Goal: Task Accomplishment & Management: Use online tool/utility

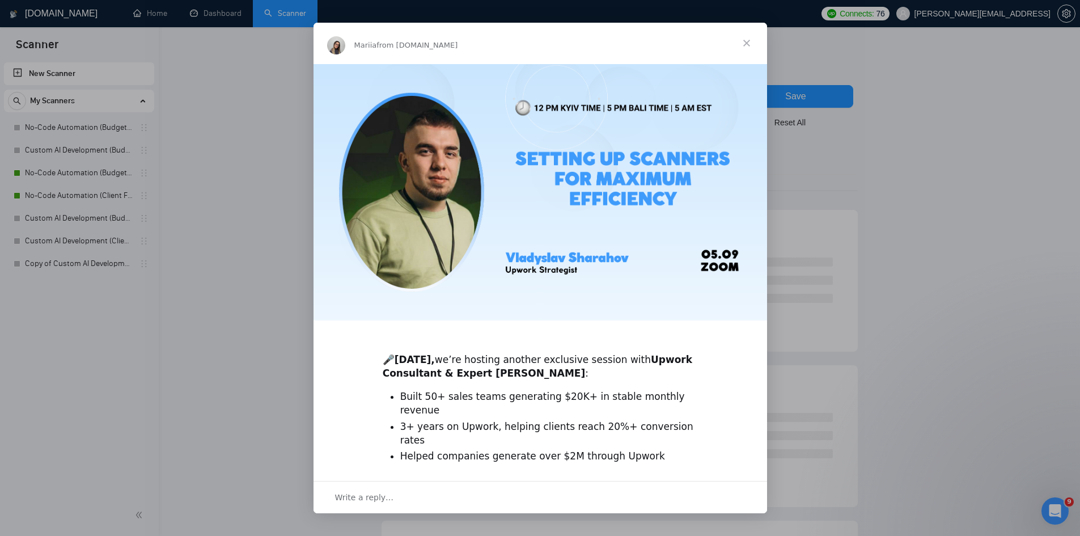
click at [750, 43] on span "Close" at bounding box center [746, 43] width 41 height 41
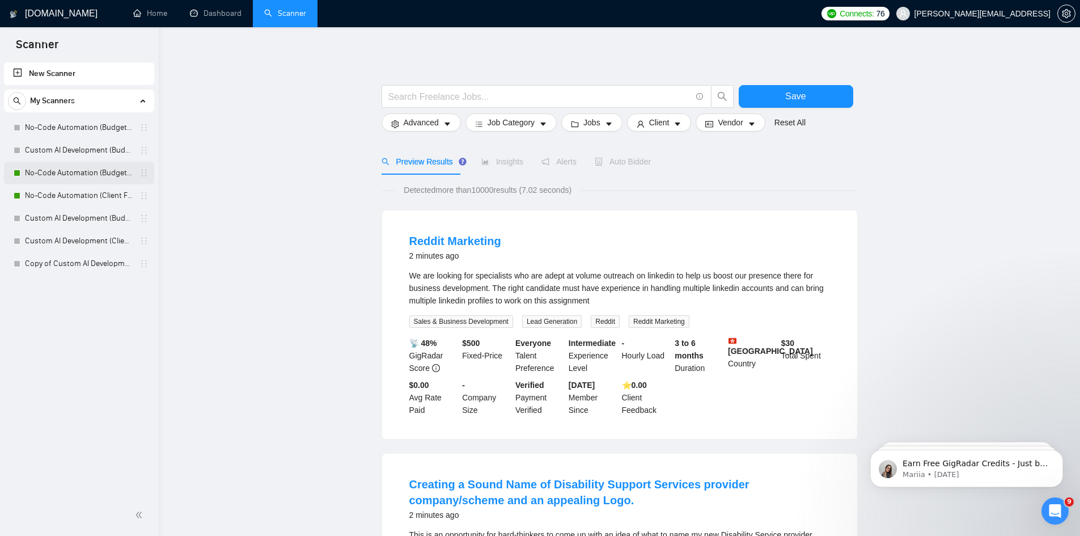
click at [75, 171] on link "No-Code Automation (Budget Filters)" at bounding box center [79, 173] width 108 height 23
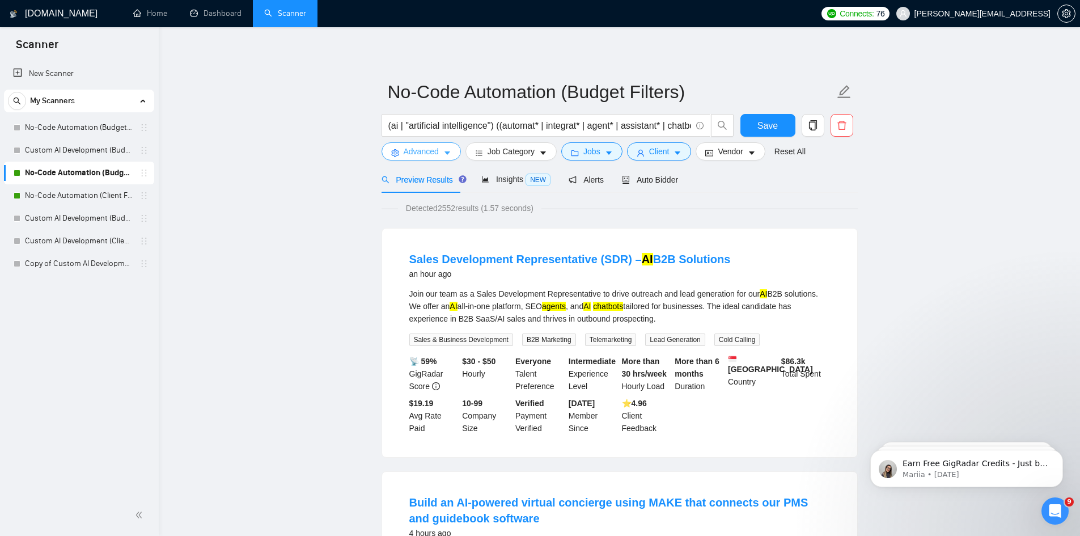
click at [421, 151] on span "Advanced" at bounding box center [421, 151] width 35 height 12
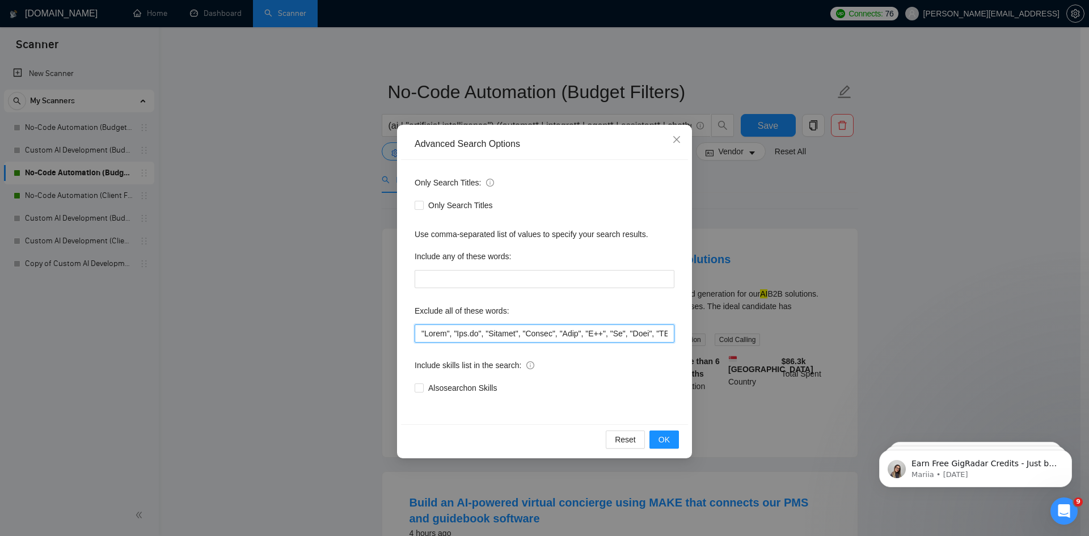
click at [421, 332] on input "text" at bounding box center [544, 333] width 260 height 18
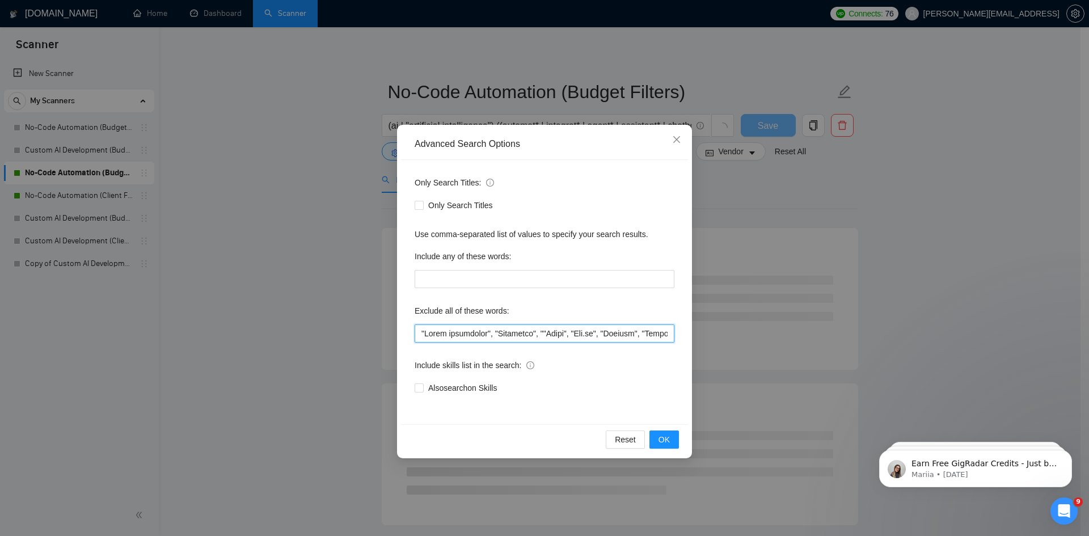
type input ""Email specialist", "Wordpress" , ""React", "Vue.js", "Angular", "Python", "Jav…"
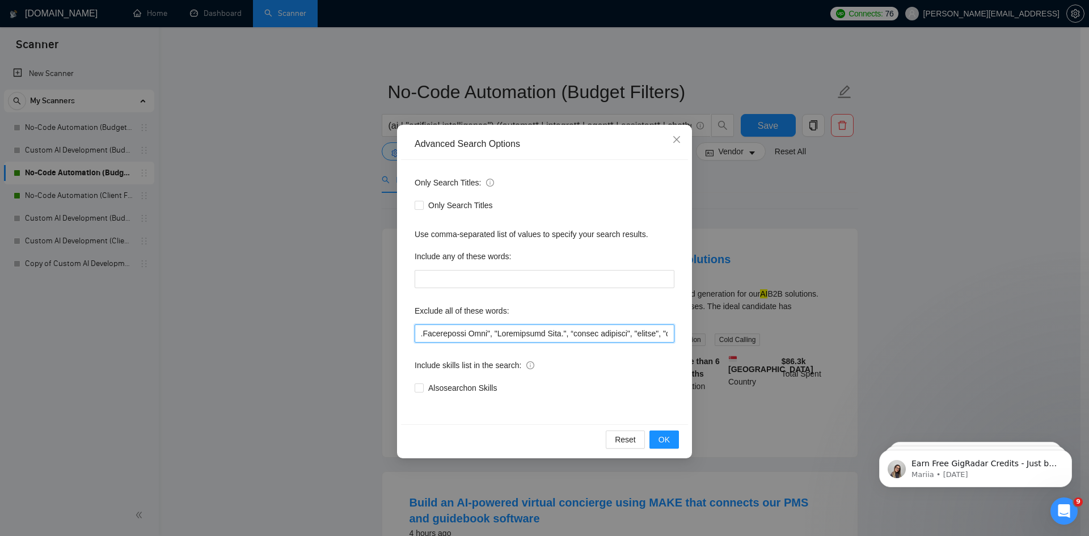
scroll to position [0, 3779]
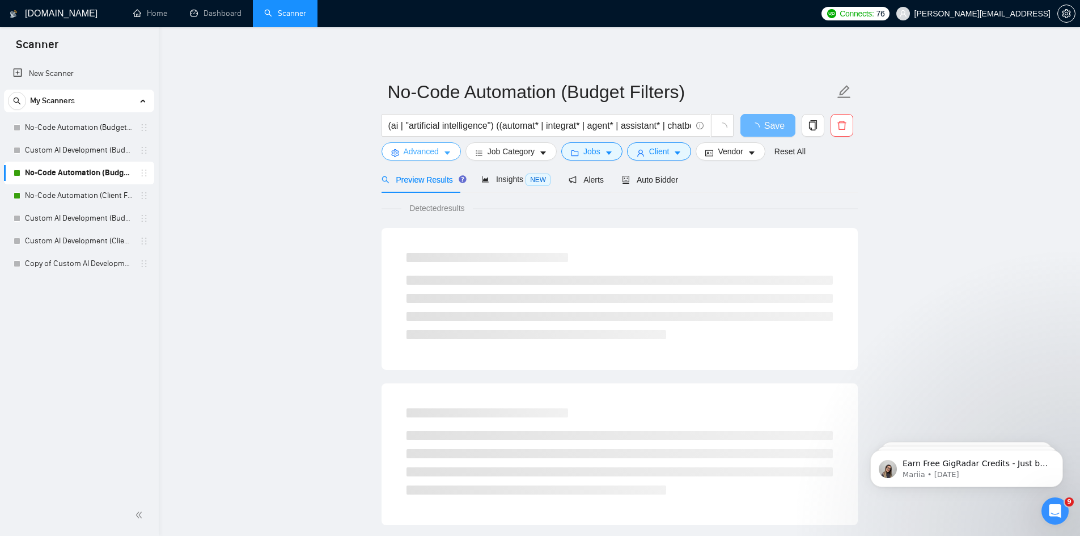
click at [429, 154] on span "Advanced" at bounding box center [421, 151] width 35 height 12
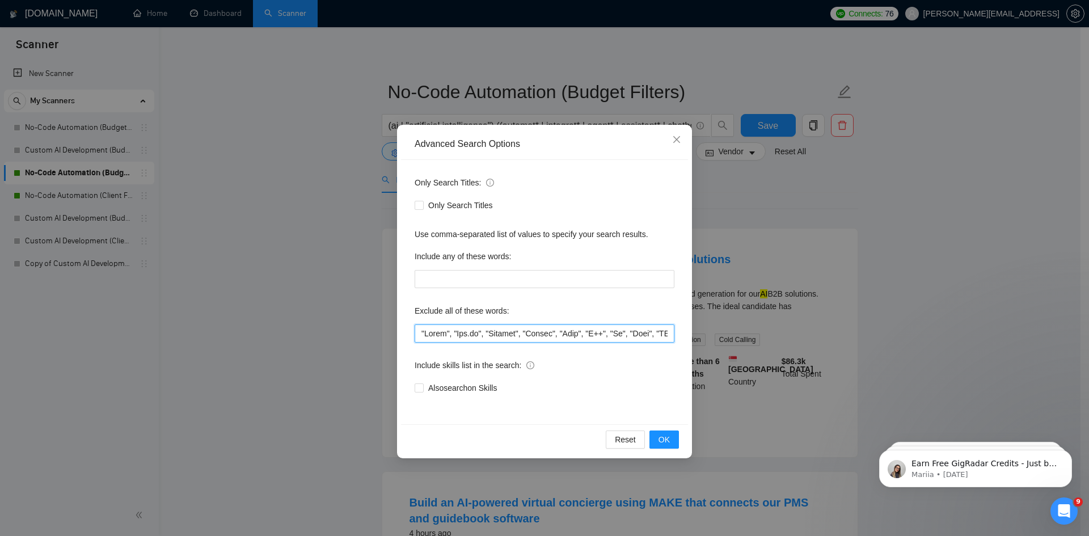
click at [452, 333] on input "text" at bounding box center [544, 333] width 260 height 18
click at [420, 333] on input "text" at bounding box center [544, 333] width 260 height 18
drag, startPoint x: 420, startPoint y: 333, endPoint x: 458, endPoint y: 333, distance: 38.6
click at [420, 333] on input "text" at bounding box center [544, 333] width 260 height 18
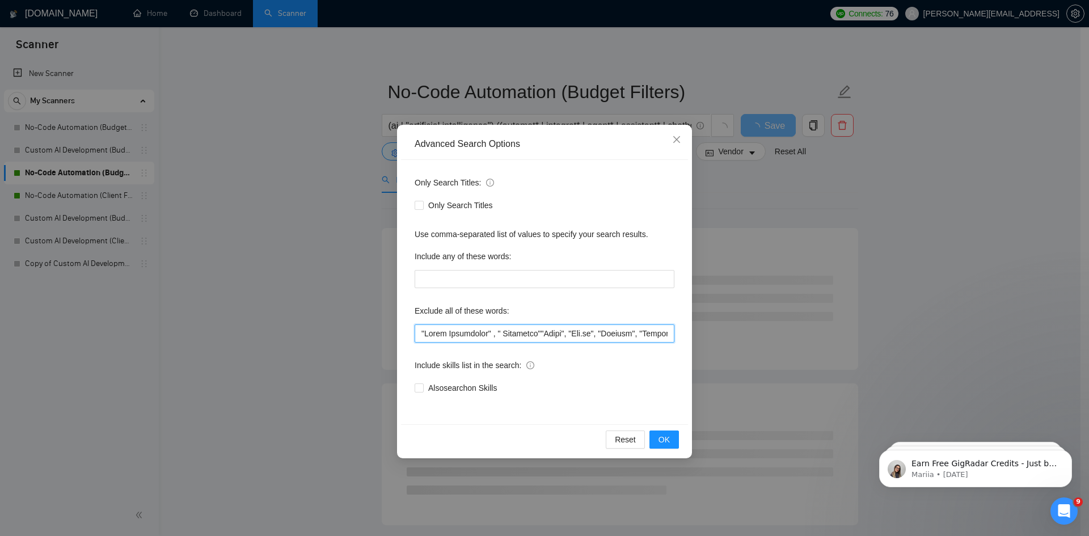
click at [492, 333] on input "text" at bounding box center [544, 333] width 260 height 18
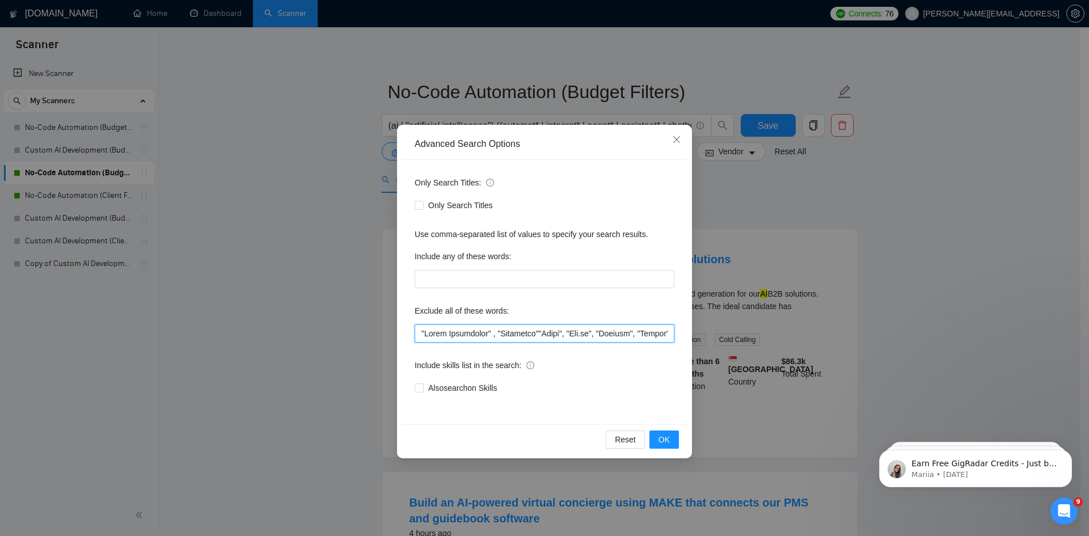
click at [530, 333] on input "text" at bounding box center [544, 333] width 260 height 18
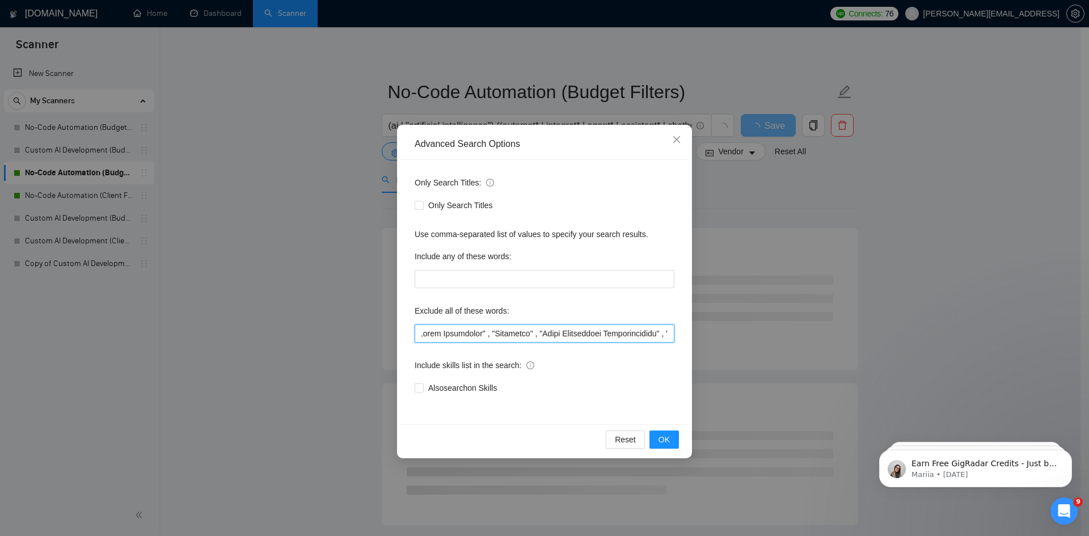
scroll to position [0, 10]
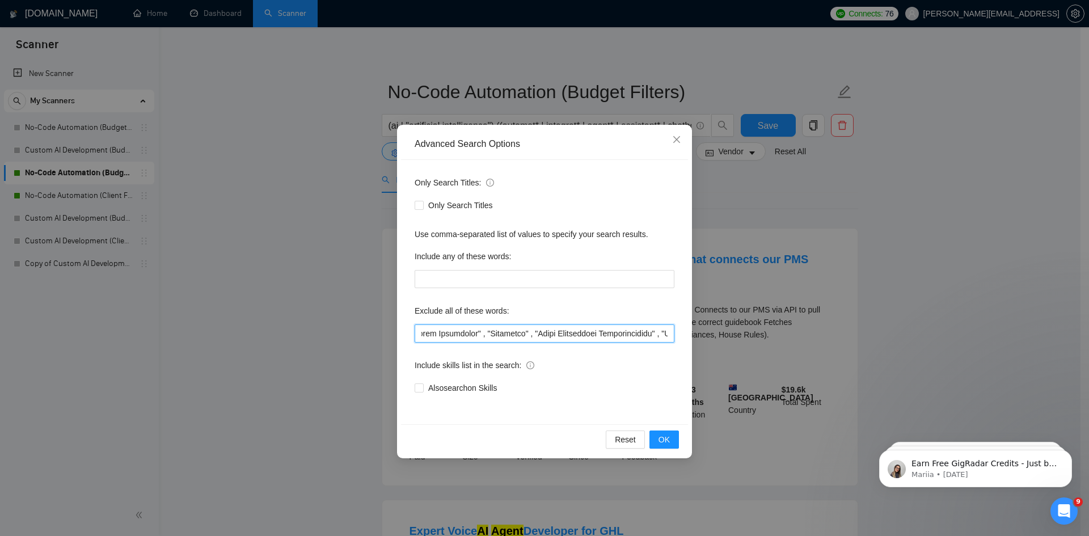
click at [656, 333] on input "text" at bounding box center [544, 333] width 260 height 18
drag, startPoint x: 657, startPoint y: 333, endPoint x: 346, endPoint y: 328, distance: 310.8
click at [346, 328] on div "Advanced Search Options Only Search Titles: Only Search Titles Use comma-separa…" at bounding box center [544, 268] width 1089 height 536
type input ""Email Specialist" , "Wordpress" , "Sales Development Representative" , "React"…"
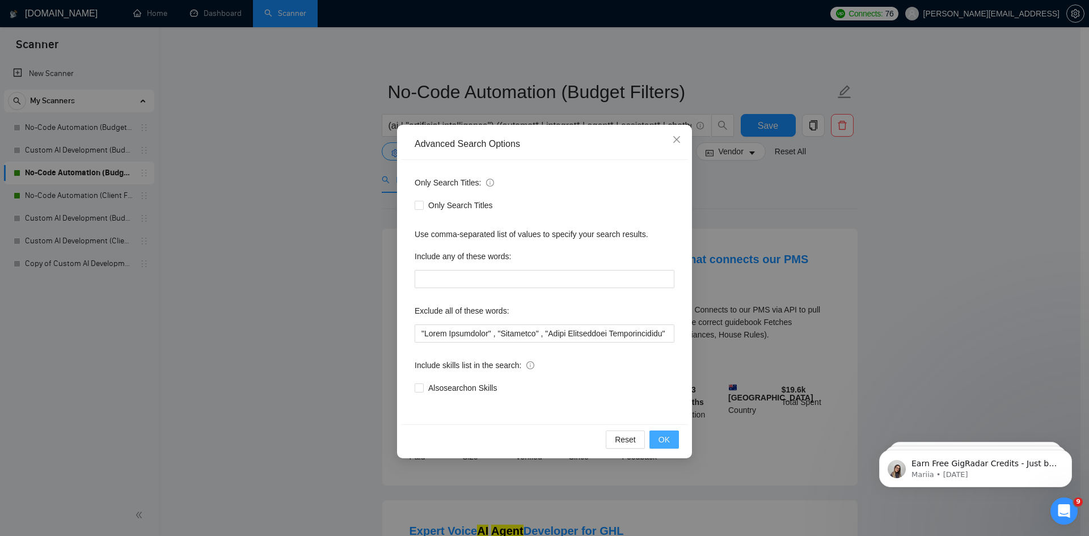
click at [670, 440] on button "OK" at bounding box center [663, 439] width 29 height 18
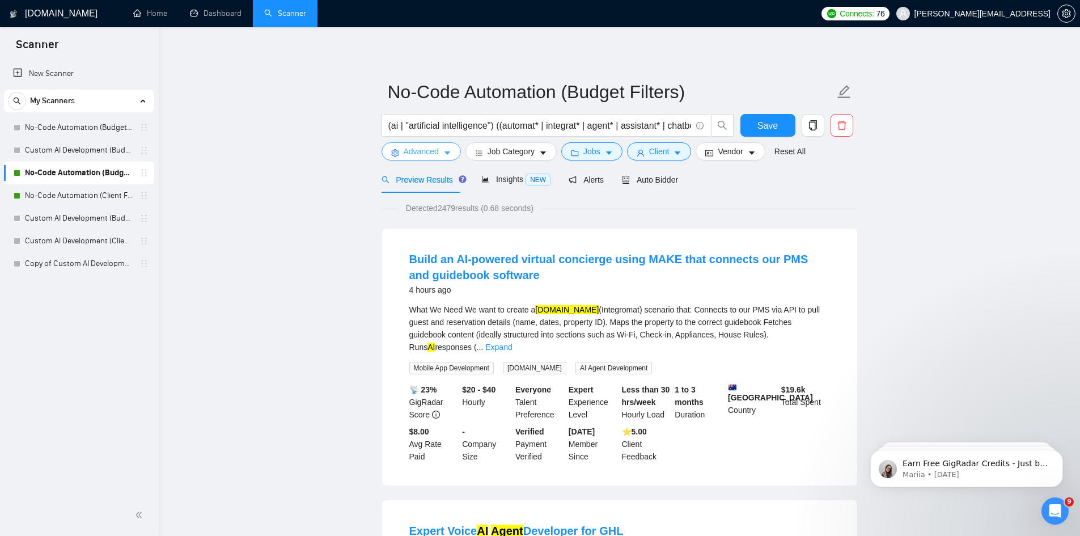
click at [417, 152] on span "Advanced" at bounding box center [421, 151] width 35 height 12
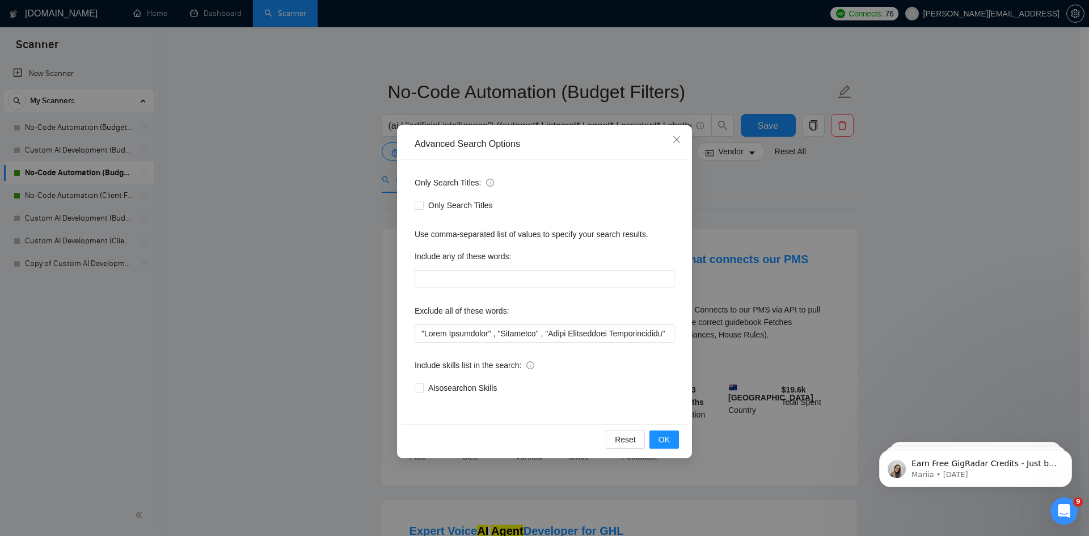
click at [65, 195] on div "Advanced Search Options Only Search Titles: Only Search Titles Use comma-separa…" at bounding box center [544, 268] width 1089 height 536
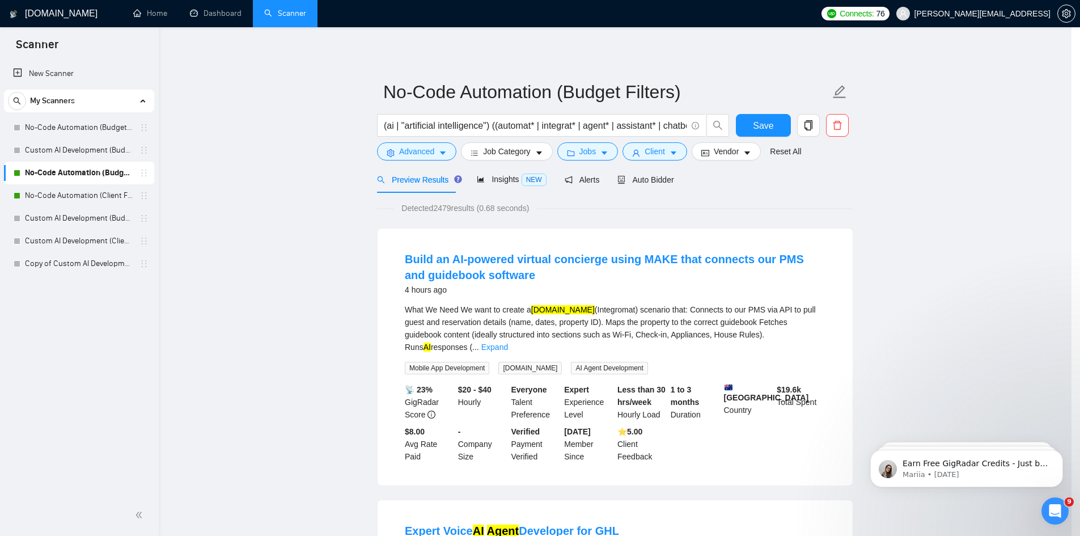
click at [70, 194] on link "No-Code Automation (Client Filters)" at bounding box center [79, 195] width 108 height 23
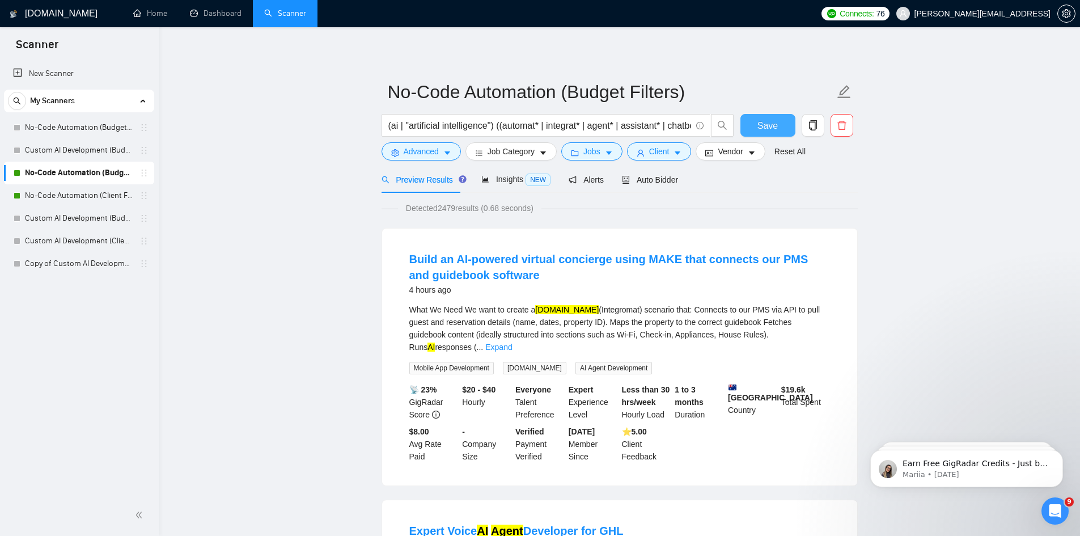
click at [760, 120] on span "Save" at bounding box center [768, 126] width 20 height 14
click at [435, 153] on span "Advanced" at bounding box center [421, 151] width 35 height 12
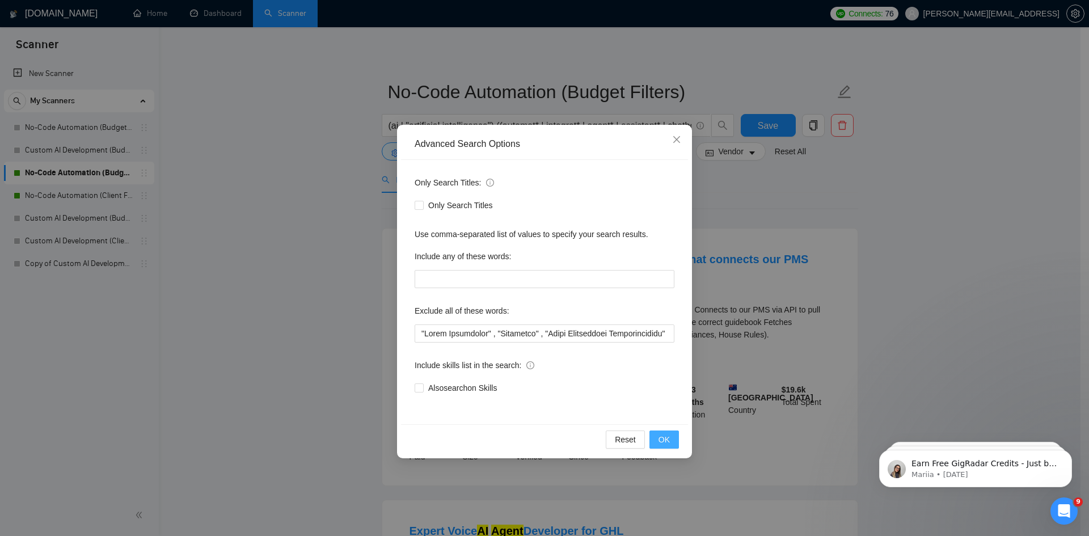
click at [656, 438] on button "OK" at bounding box center [663, 439] width 29 height 18
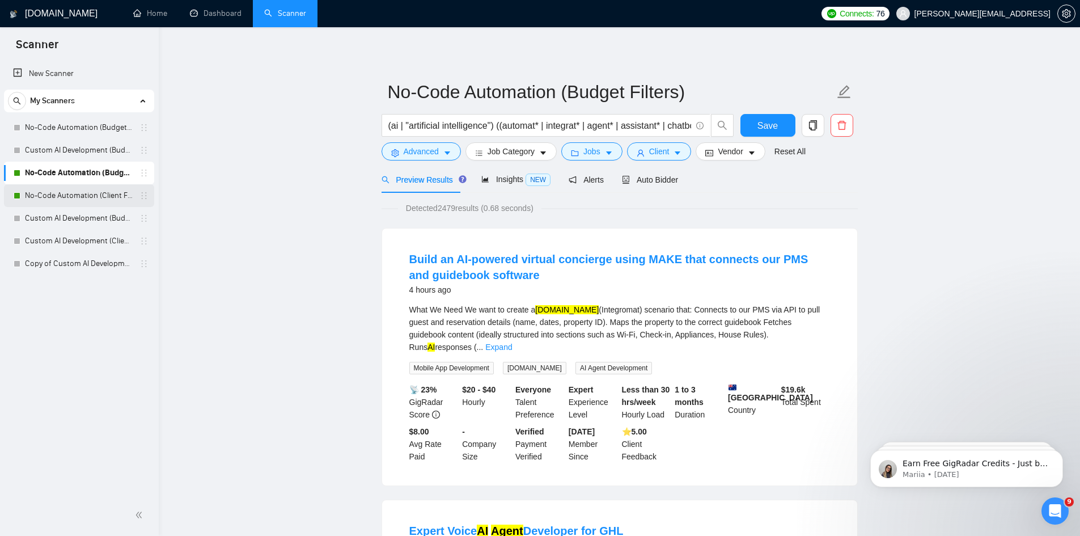
click at [74, 194] on link "No-Code Automation (Client Filters)" at bounding box center [79, 195] width 108 height 23
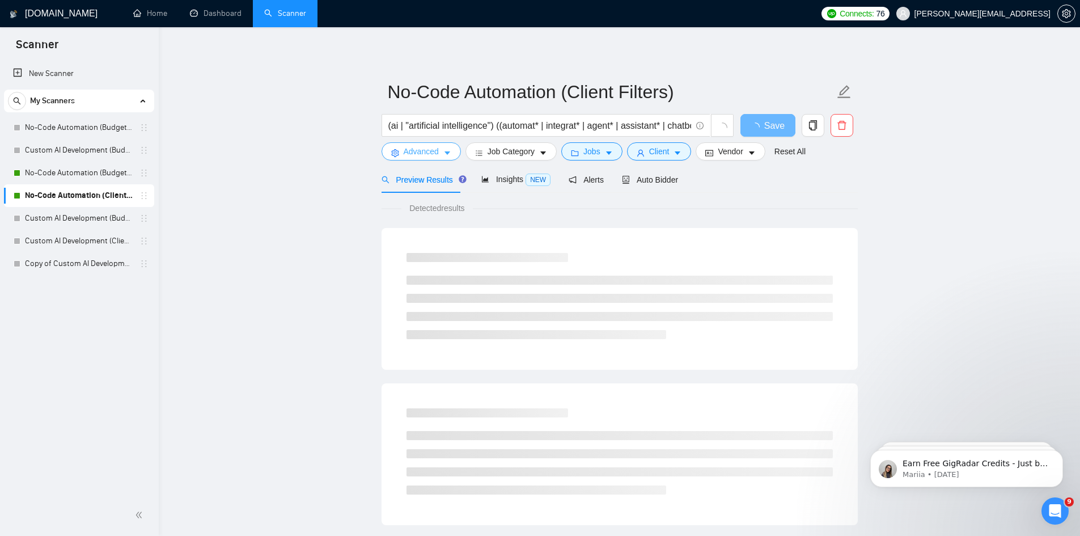
click at [443, 155] on icon "caret-down" at bounding box center [447, 153] width 8 height 8
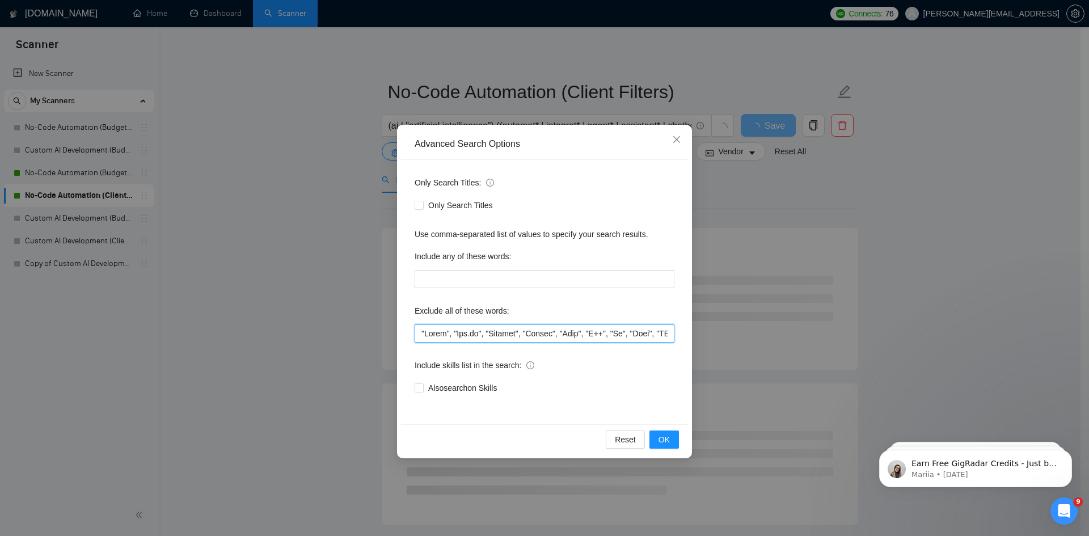
click at [422, 333] on input "text" at bounding box center [544, 333] width 260 height 18
paste input ""Email Specialist" , "Wordpress" , "Sales Development Representative" ,"
type input ""Email Specialist" , "Wordpress" , "Sales Development Representative" ,"React",…"
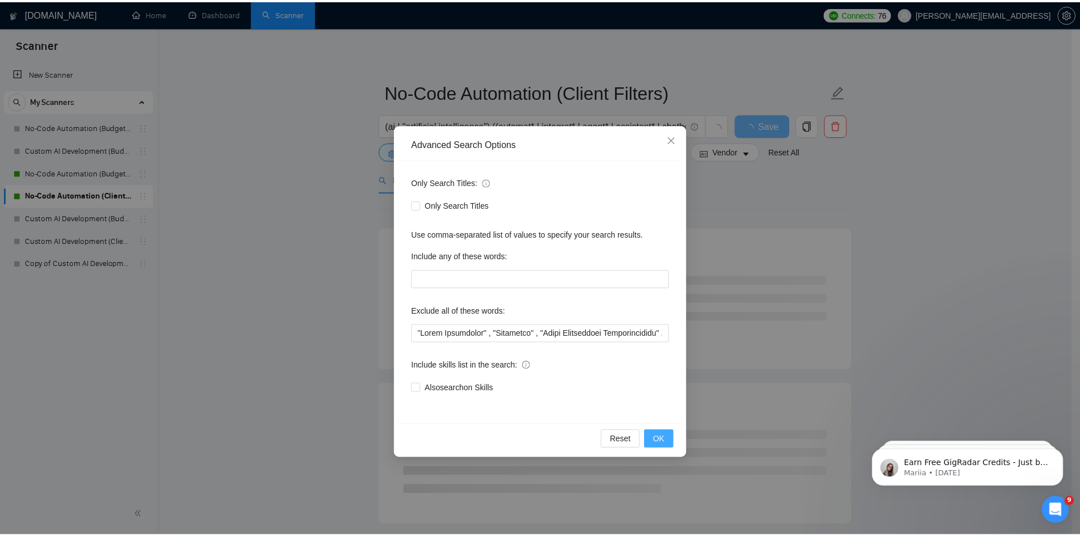
scroll to position [0, 0]
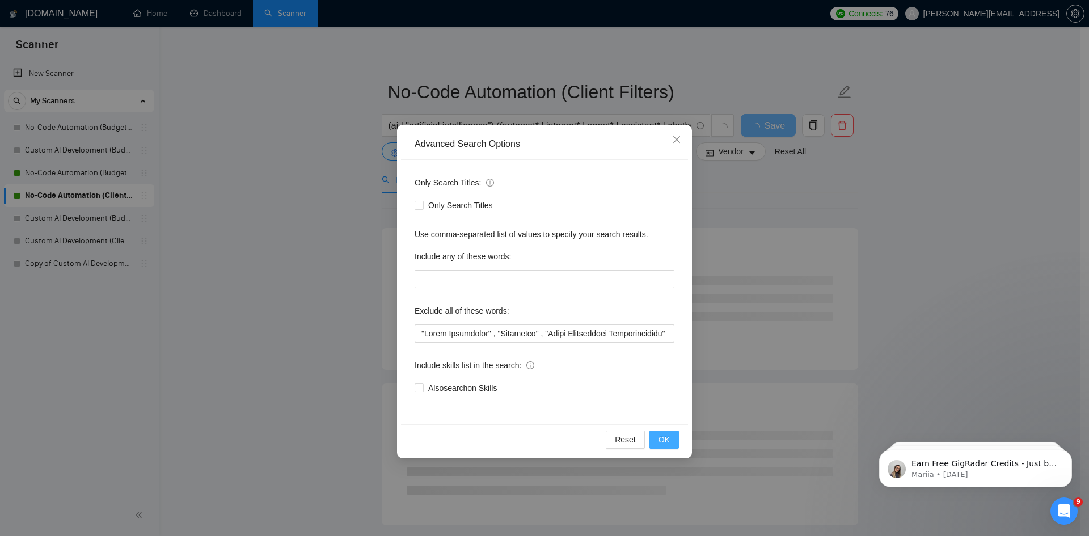
click at [664, 436] on span "OK" at bounding box center [663, 439] width 11 height 12
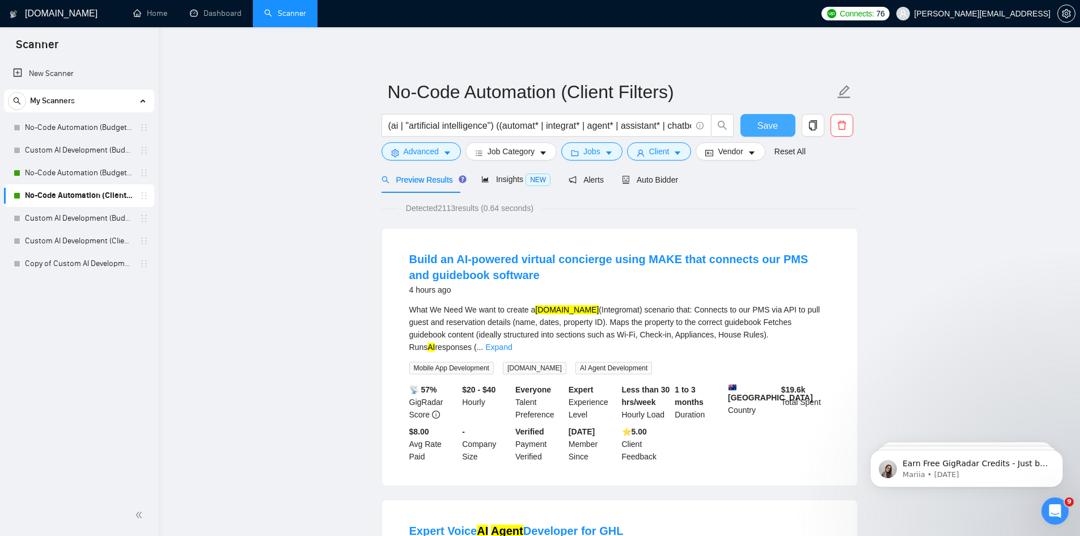
click at [760, 124] on span "Save" at bounding box center [768, 126] width 20 height 14
click at [57, 272] on link "Copy of Custom AI Development (Client Filters)" at bounding box center [79, 263] width 108 height 23
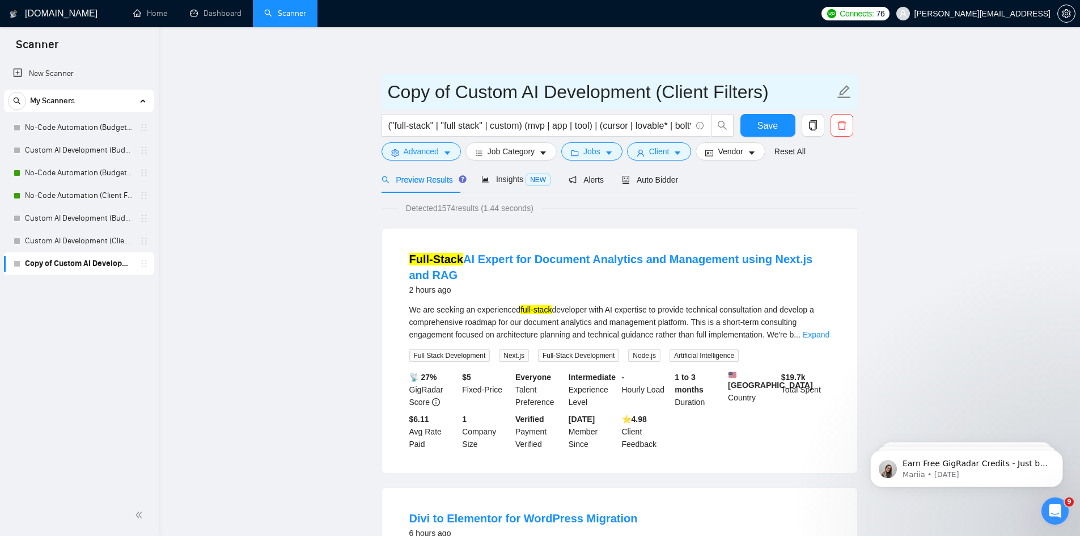
click at [848, 95] on icon "edit" at bounding box center [844, 91] width 15 height 15
click at [840, 91] on icon "edit" at bounding box center [844, 91] width 15 height 15
click at [775, 95] on input "Copy of Custom AI Development (Client Filters)" at bounding box center [611, 92] width 447 height 28
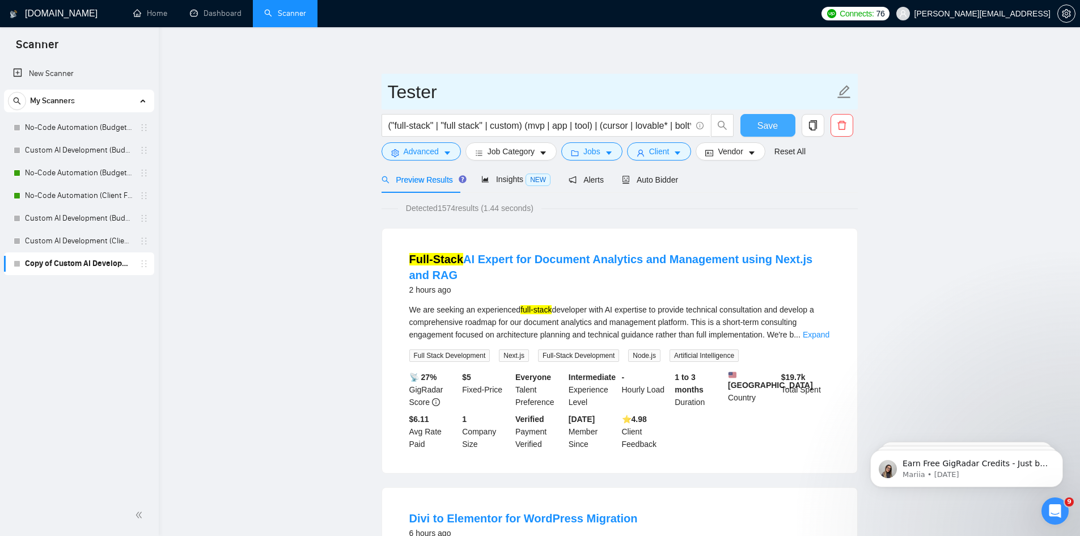
type input "Tester"
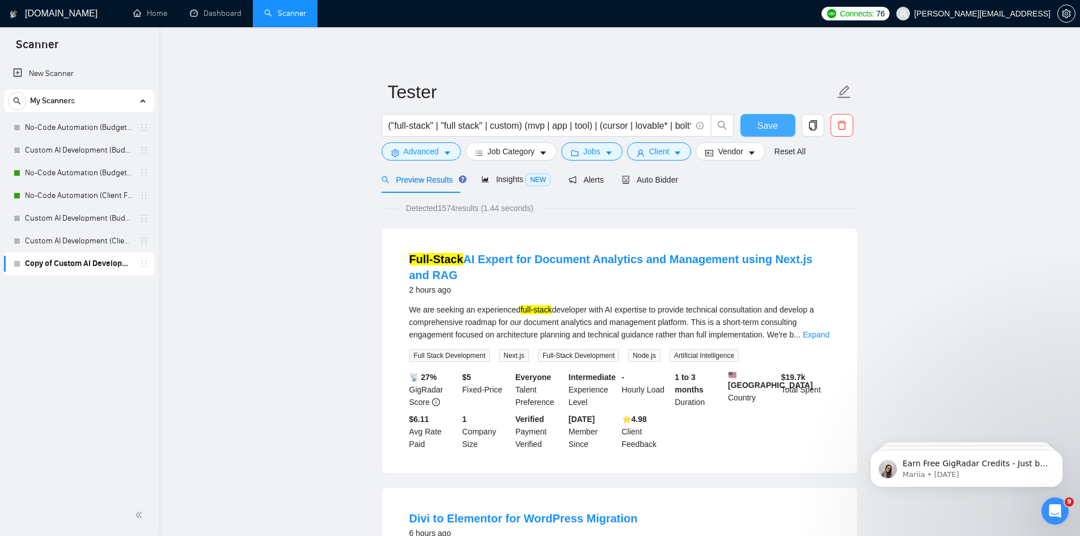
click at [780, 132] on button "Save" at bounding box center [768, 125] width 55 height 23
click at [562, 122] on input "("full-stack" | "full stack" | custom) (mvp | app | tool) | (cursor | lovable* …" at bounding box center [539, 126] width 303 height 14
click at [460, 127] on input "("full-stack" | "full stack" | custom) (mvp | app | tool) | (cursor | lovable* …" at bounding box center [539, 126] width 303 height 14
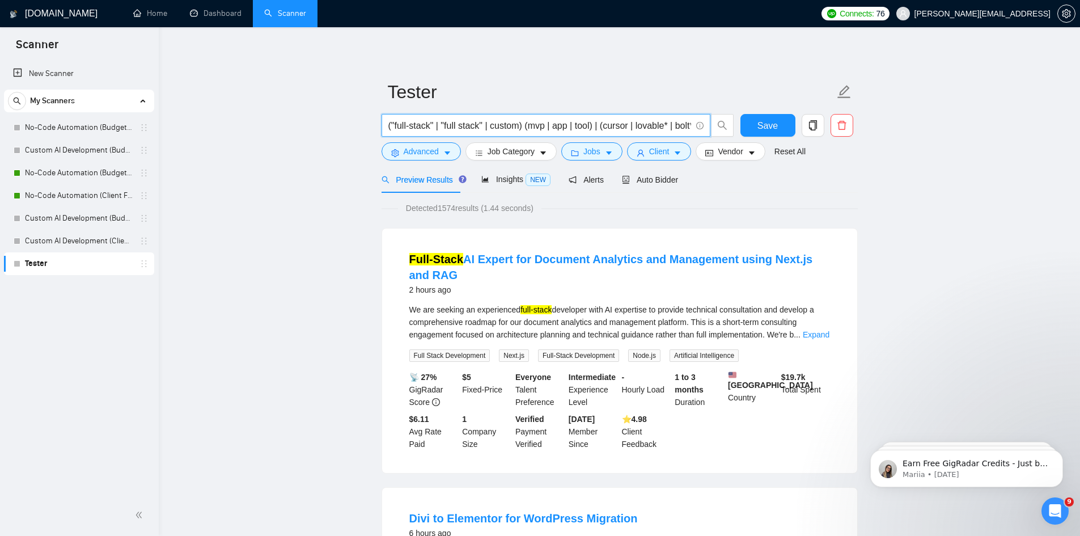
click at [460, 127] on input "("full-stack" | "full stack" | custom) (mvp | app | tool) | (cursor | lovable* …" at bounding box center [539, 126] width 303 height 14
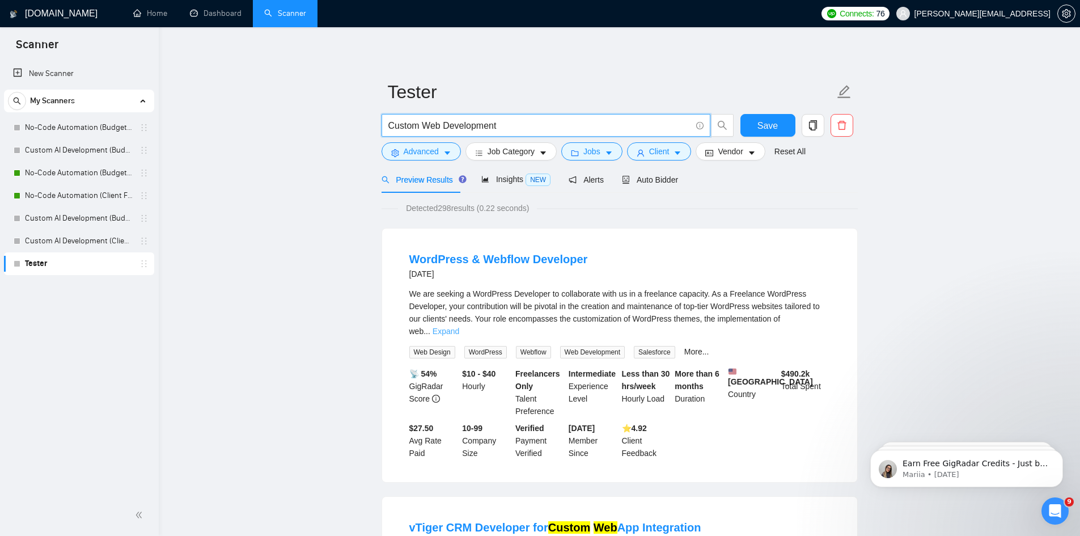
type input "Custom Web Development"
click at [459, 327] on link "Expand" at bounding box center [446, 331] width 27 height 9
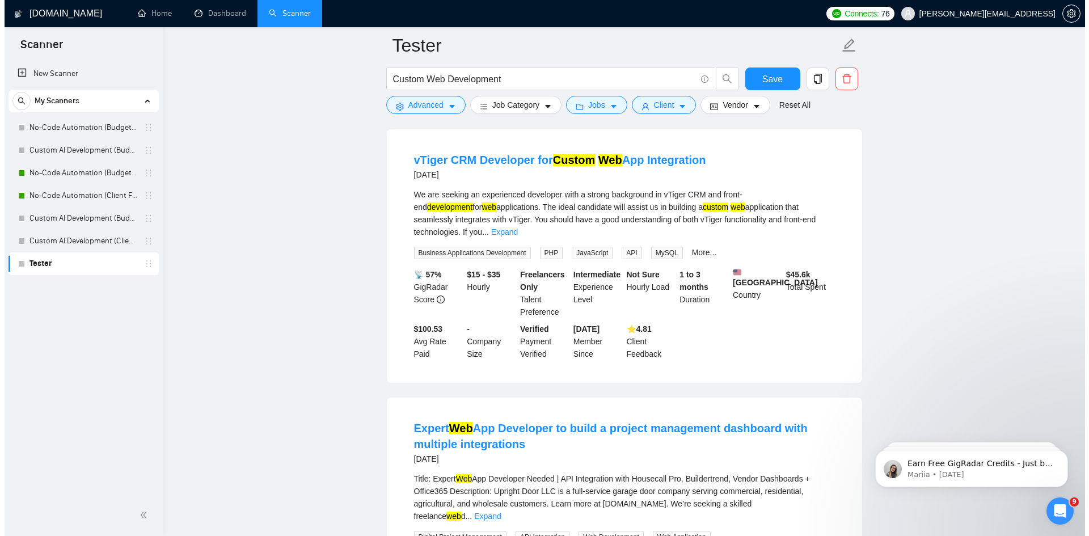
scroll to position [510, 0]
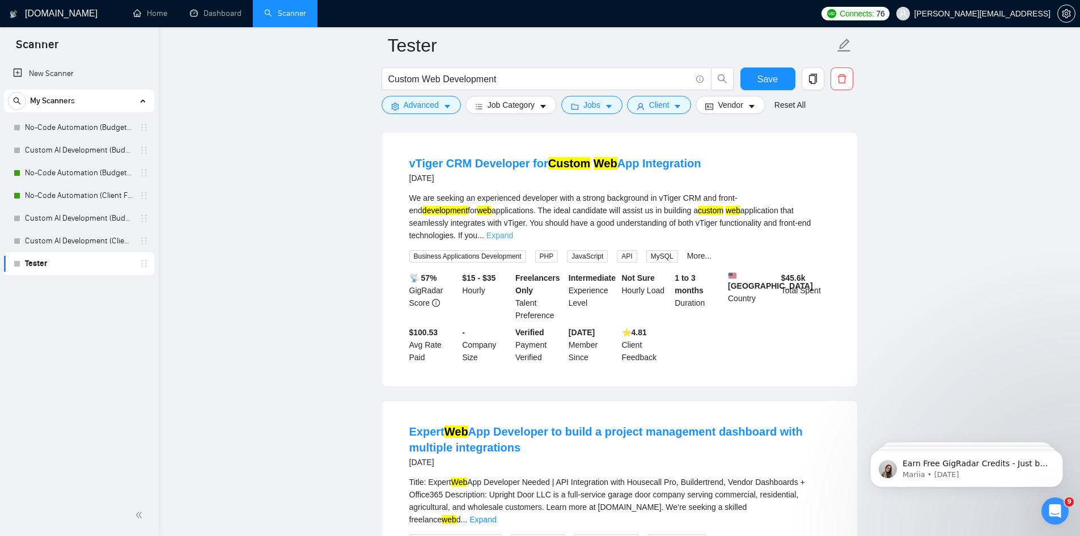
click at [513, 231] on link "Expand" at bounding box center [499, 235] width 27 height 9
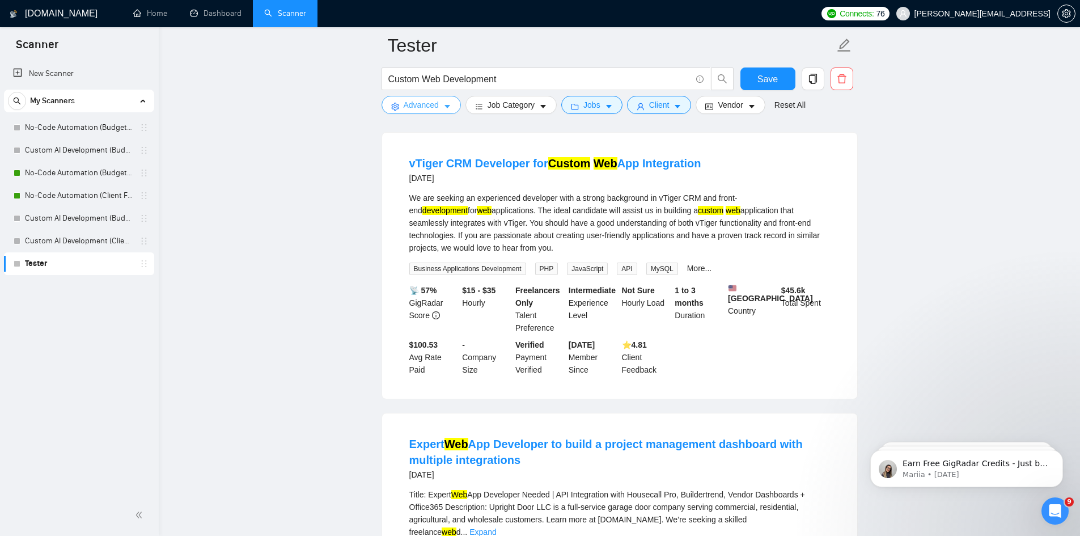
click at [432, 104] on span "Advanced" at bounding box center [421, 105] width 35 height 12
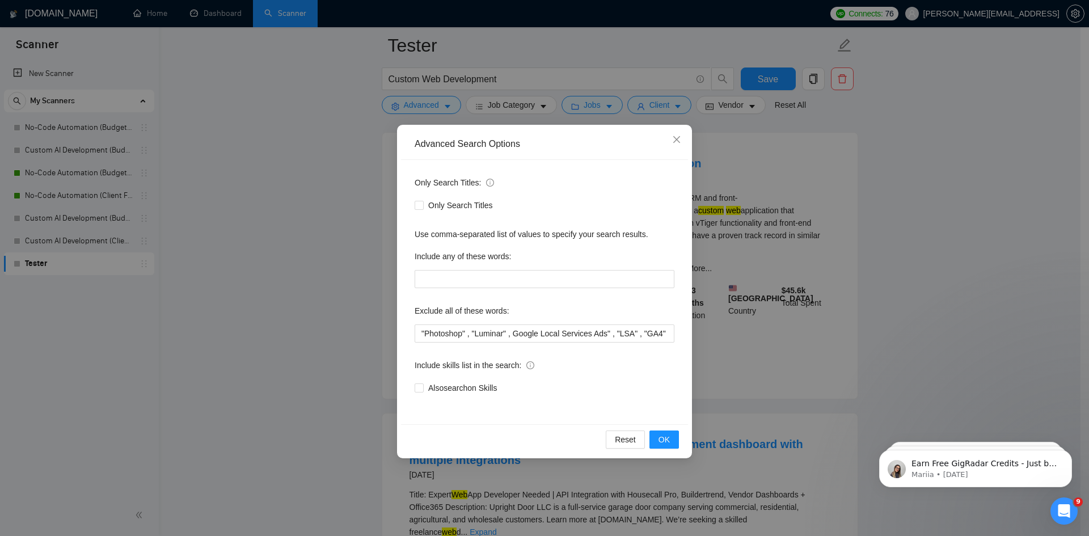
click at [364, 259] on div "Advanced Search Options Only Search Titles: Only Search Titles Use comma-separa…" at bounding box center [544, 268] width 1089 height 536
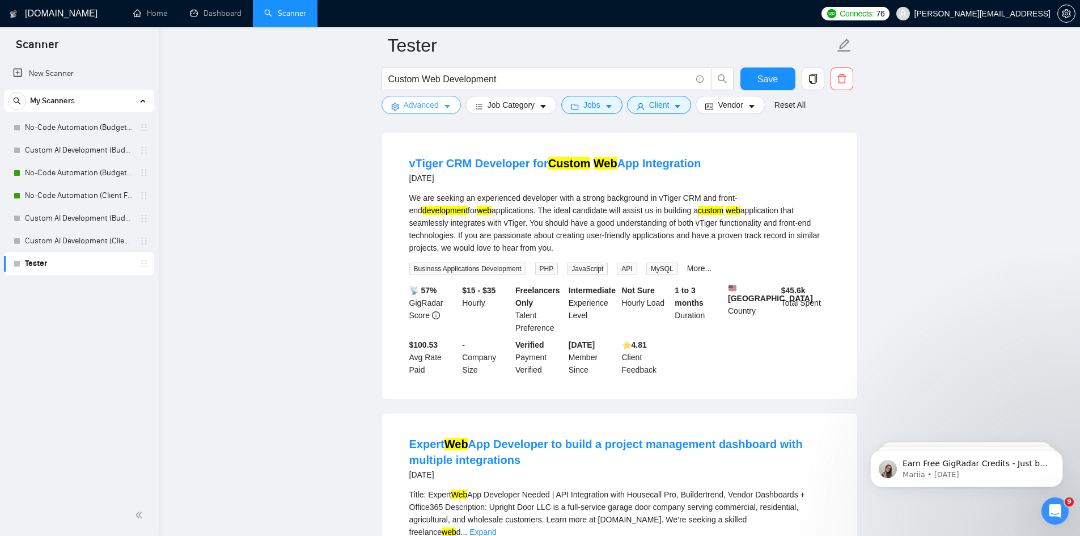
click at [414, 105] on span "Advanced" at bounding box center [421, 105] width 35 height 12
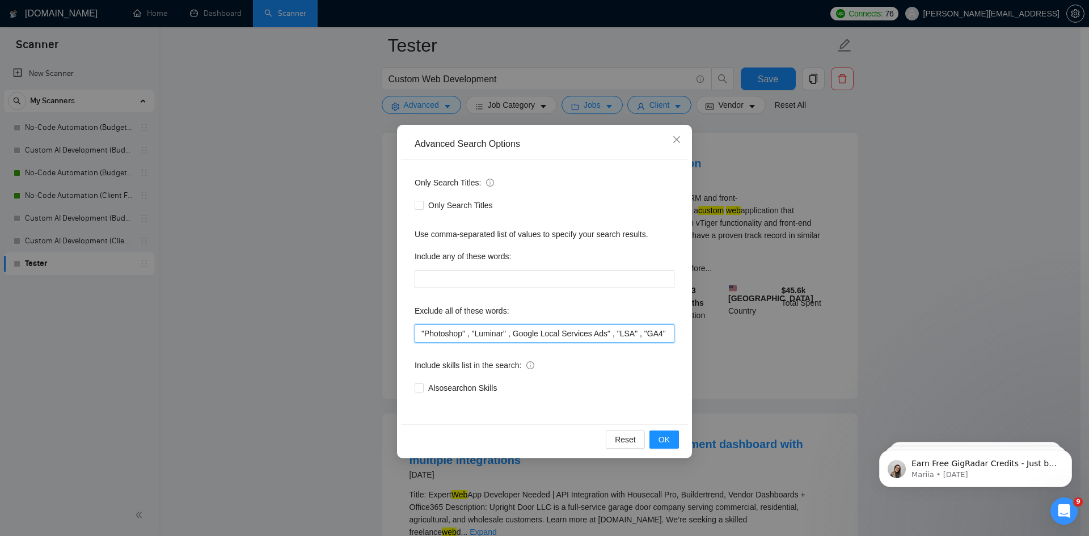
click at [573, 341] on input ""Photoshop" , "Luminar" , Google Local Services Ads" , "LSA" , "GA4" , "InDesig…" at bounding box center [544, 333] width 260 height 18
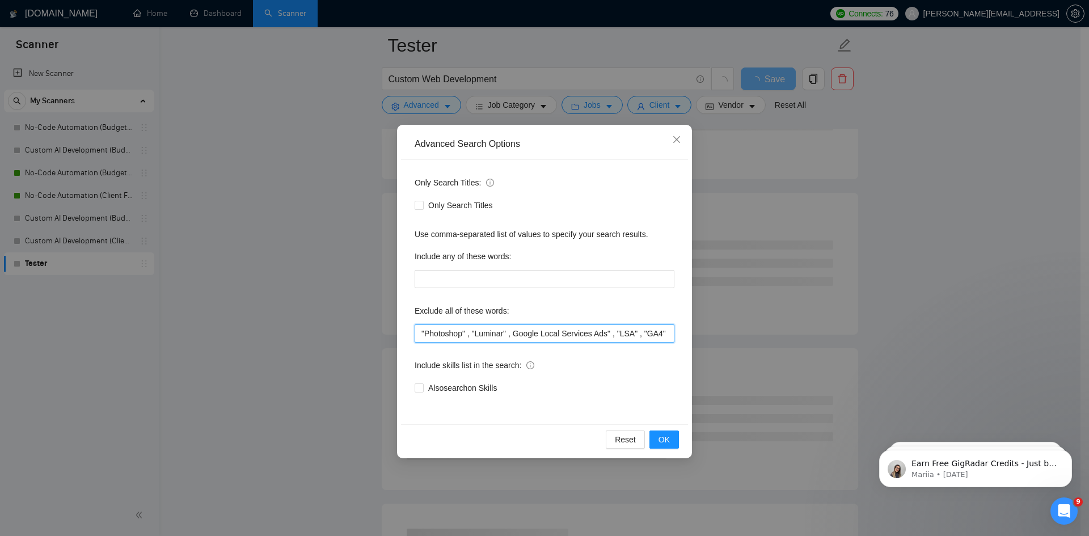
click at [549, 339] on input ""Photoshop" , "Luminar" , Google Local Services Ads" , "LSA" , "GA4" , "InDesig…" at bounding box center [544, 333] width 260 height 18
click at [603, 338] on input ""Photoshop" , "Luminar" , Google Local Services Ads" , "LSA" , "GA4" , "InDesig…" at bounding box center [544, 333] width 260 height 18
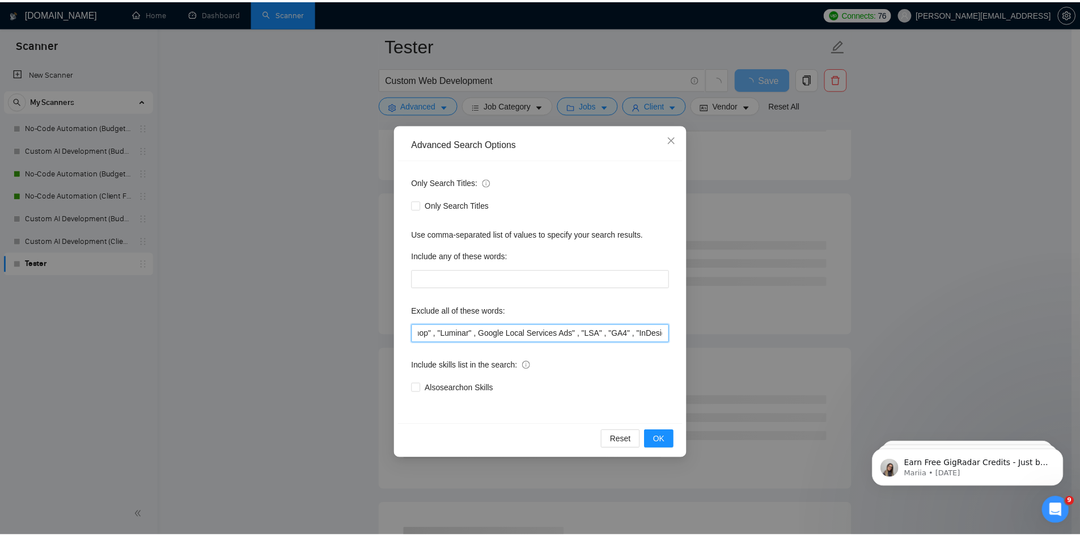
scroll to position [0, 0]
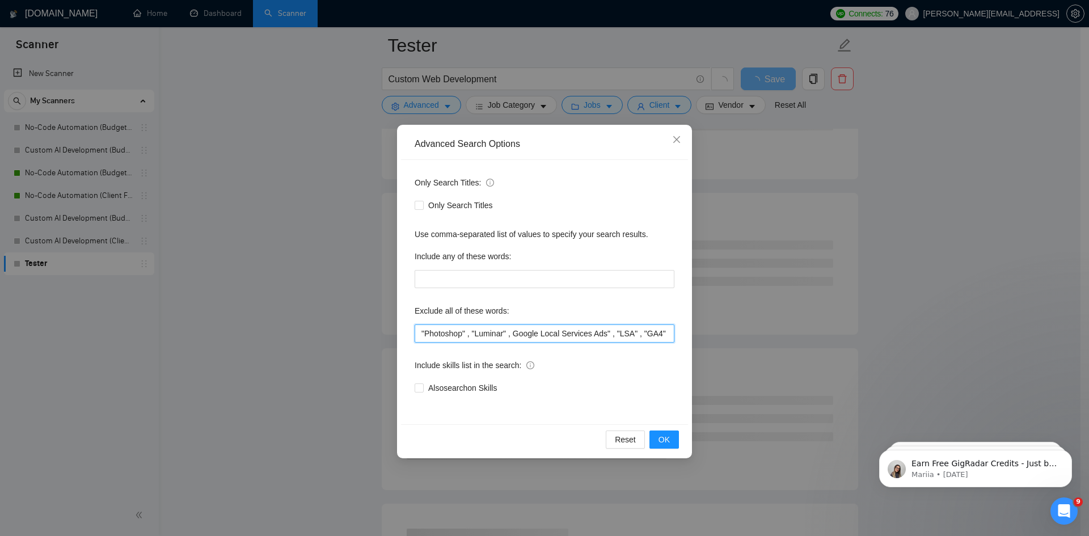
drag, startPoint x: 665, startPoint y: 333, endPoint x: 391, endPoint y: 331, distance: 273.3
click at [391, 331] on div "Advanced Search Options Only Search Titles: Only Search Titles Use comma-separa…" at bounding box center [544, 268] width 1089 height 536
type input ""InDesign" , "Illustrator" , "NetSuite" , "Etsy" , "[URL]" , "QlikSense" , "Odo…"
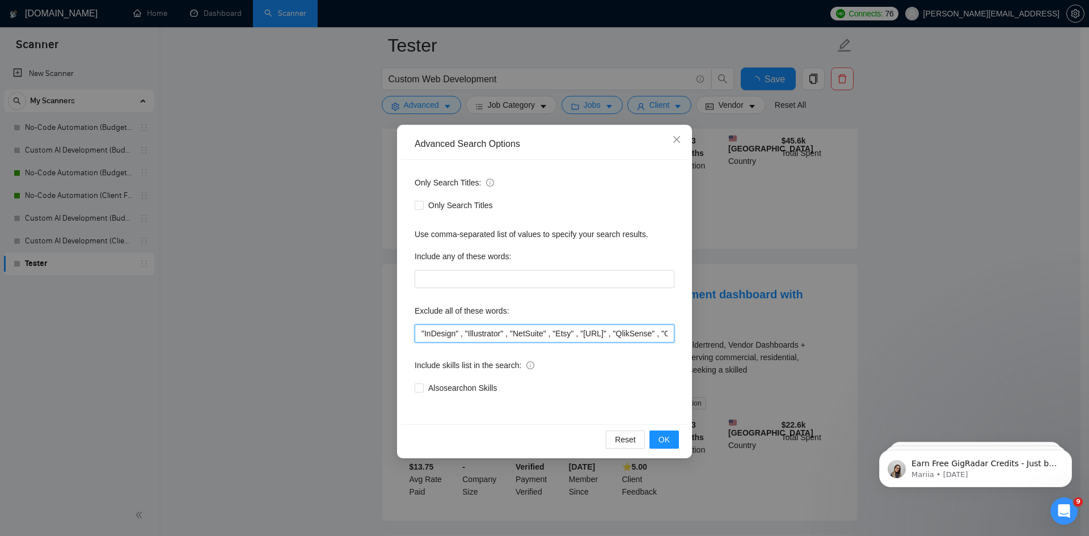
click at [590, 340] on input ""InDesign" , "Illustrator" , "NetSuite" , "Etsy" , "[URL]" , "QlikSense" , "Odo…" at bounding box center [544, 333] width 260 height 18
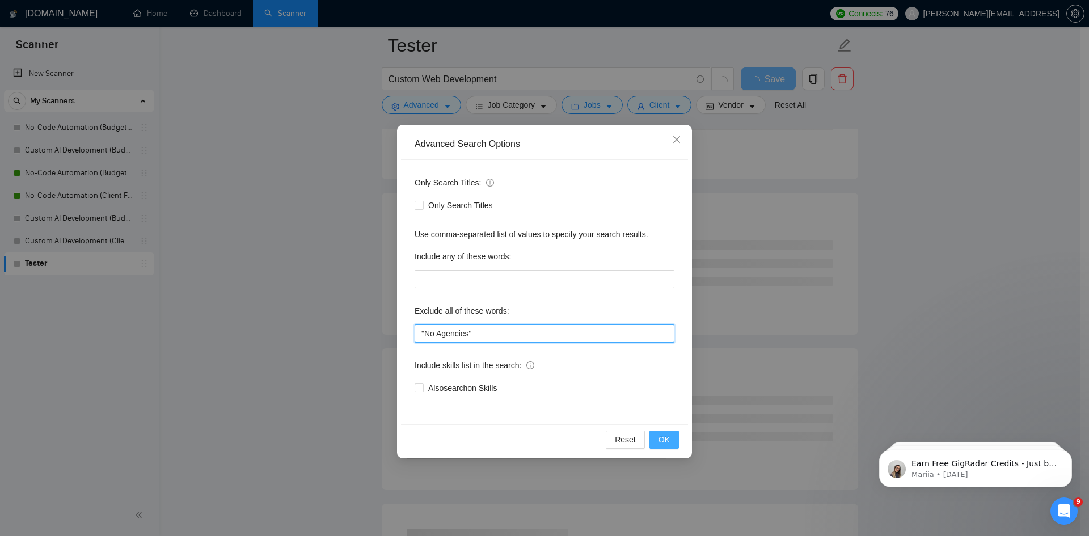
type input ""No Agencies""
click at [671, 438] on button "OK" at bounding box center [663, 439] width 29 height 18
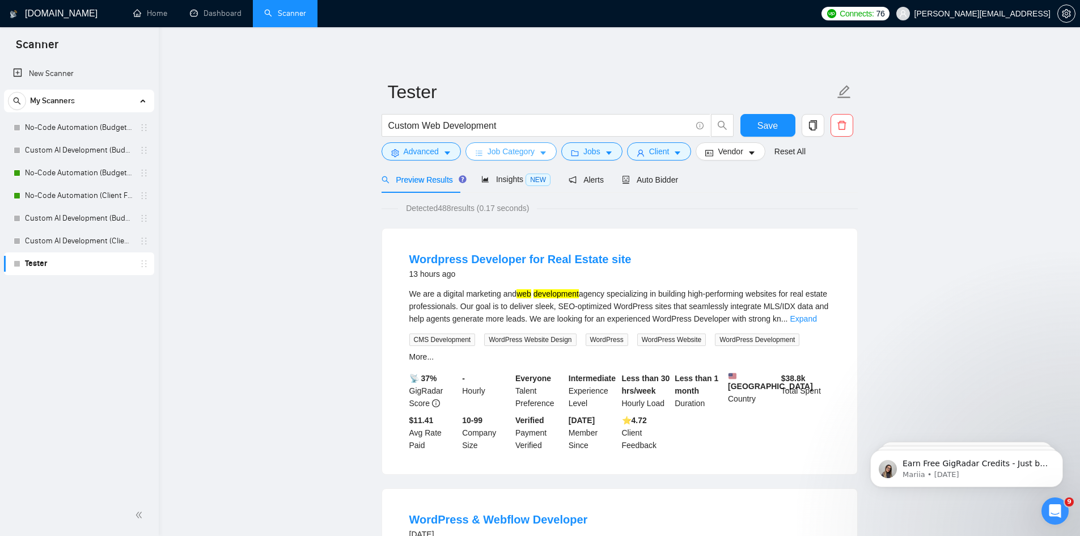
click at [539, 155] on icon "caret-down" at bounding box center [543, 153] width 8 height 8
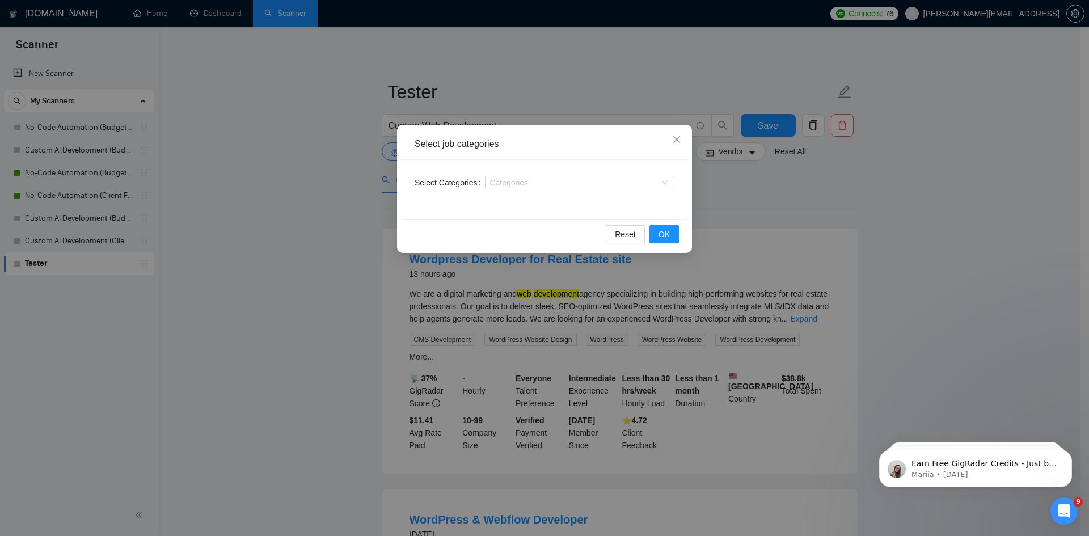
click at [793, 201] on div "Select job categories Select Categories Categories Reset OK" at bounding box center [544, 268] width 1089 height 536
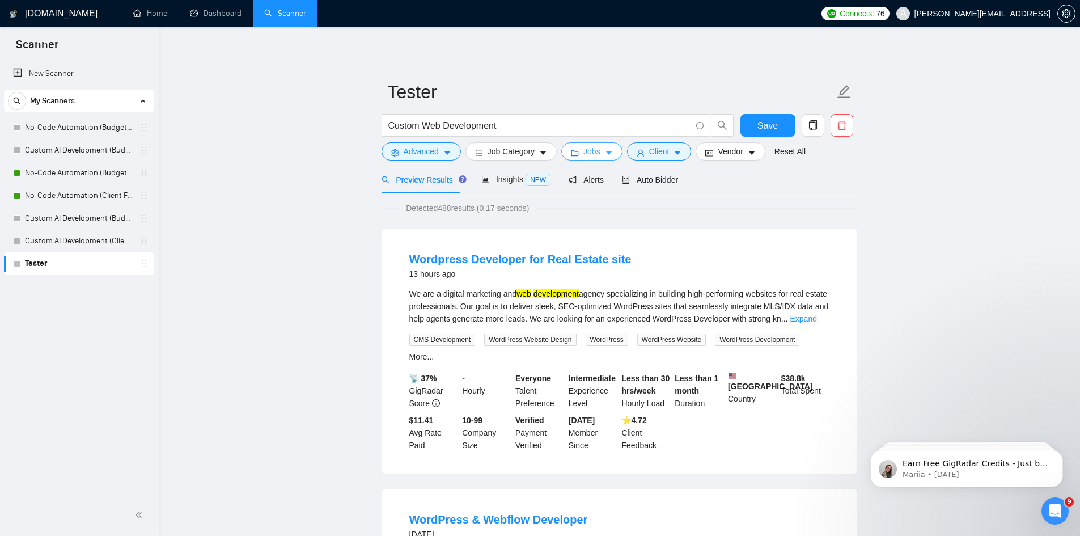
click at [590, 155] on span "Jobs" at bounding box center [591, 151] width 17 height 12
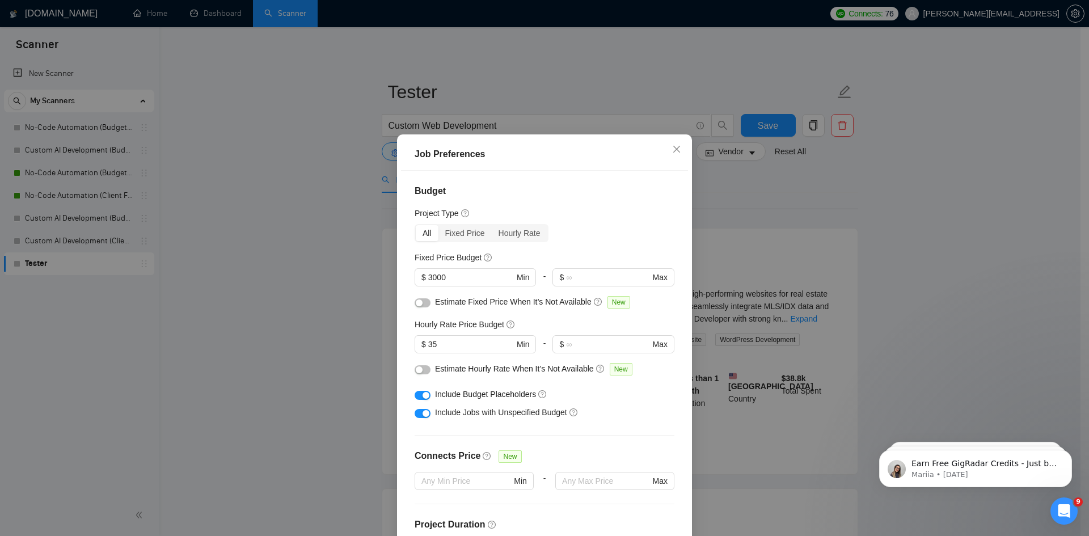
click at [743, 210] on div "Job Preferences Budget Project Type All Fixed Price Hourly Rate Fixed Price Bud…" at bounding box center [544, 268] width 1089 height 536
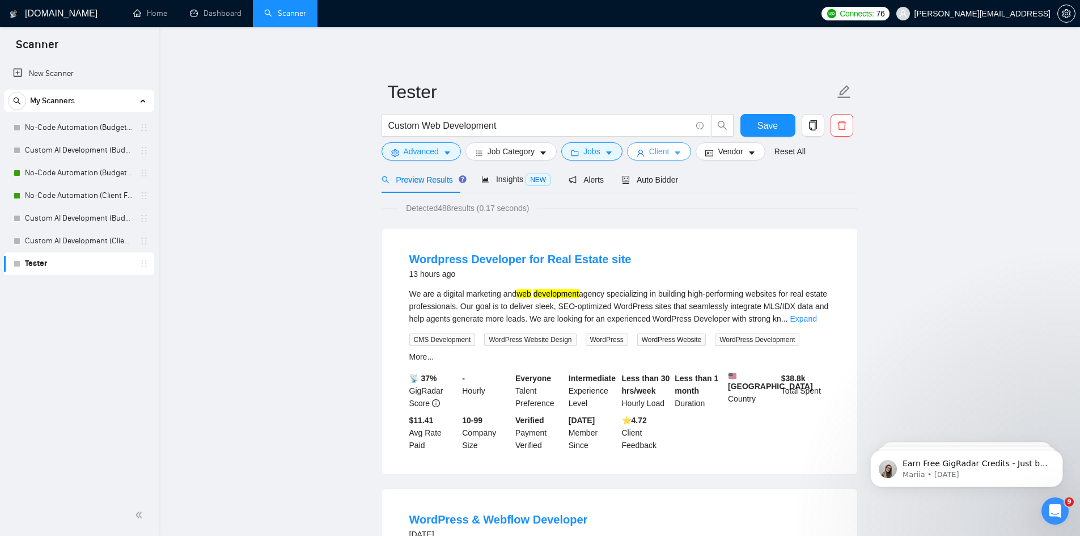
click at [659, 145] on button "Client" at bounding box center [659, 151] width 65 height 18
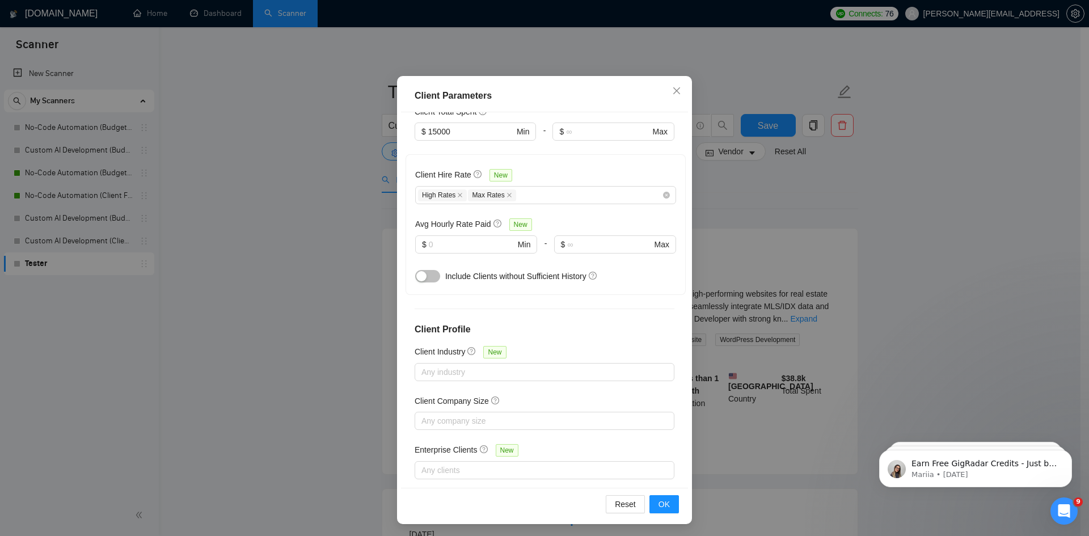
scroll to position [60, 0]
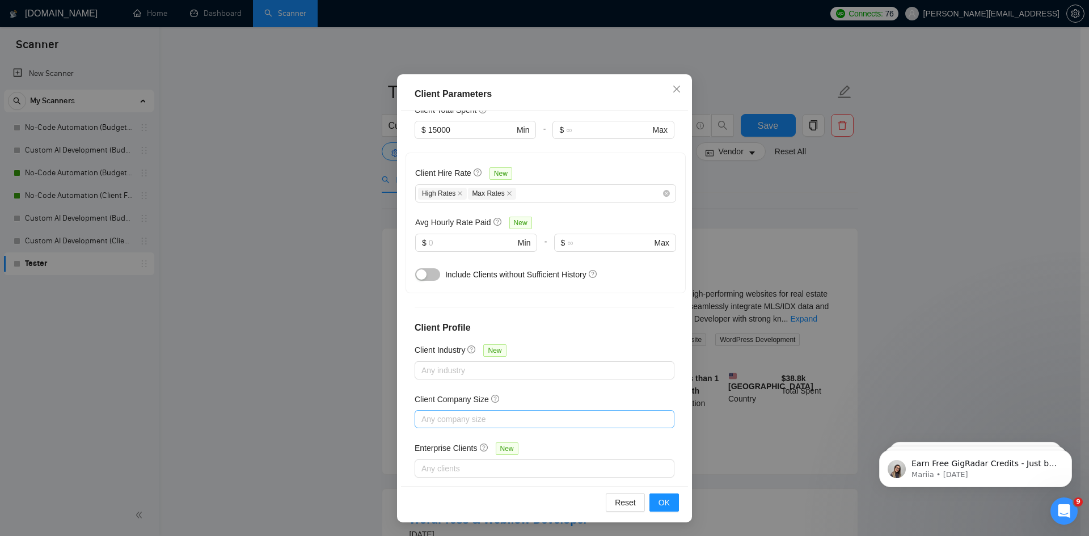
click at [514, 412] on div at bounding box center [538, 419] width 243 height 14
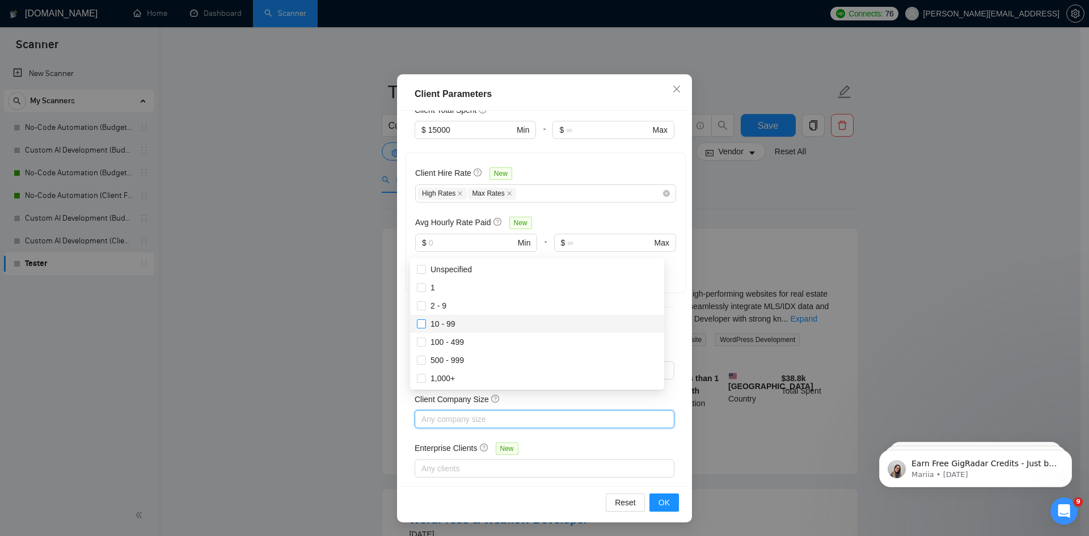
click at [419, 327] on span at bounding box center [421, 323] width 9 height 9
click at [419, 327] on input "10 - 99" at bounding box center [421, 323] width 8 height 8
checkbox input "false"
click at [422, 341] on input "100 - 499" at bounding box center [421, 341] width 8 height 8
checkbox input "true"
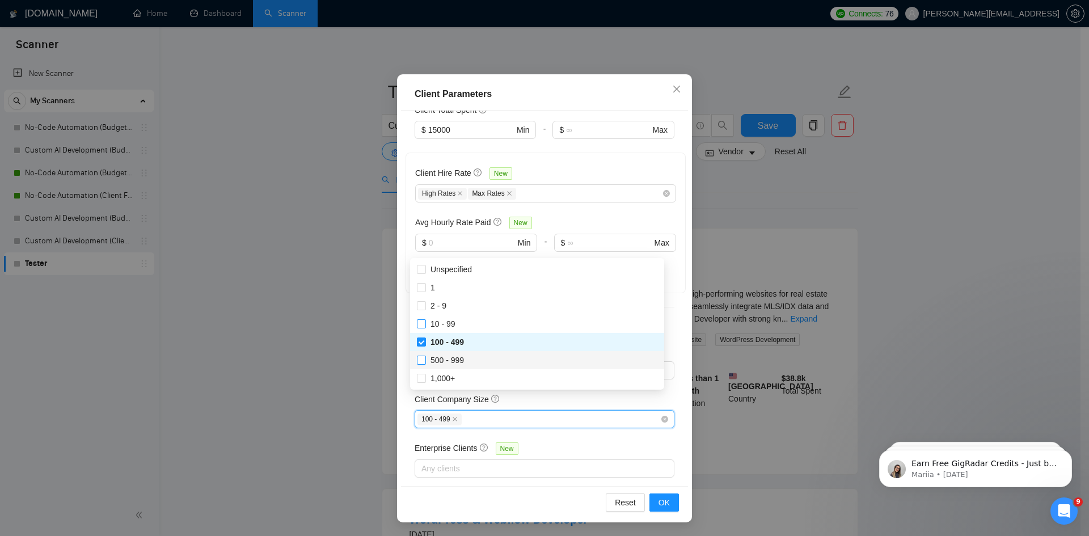
click at [421, 363] on span at bounding box center [421, 360] width 9 height 9
click at [421, 363] on input "500 - 999" at bounding box center [421, 360] width 8 height 8
checkbox input "false"
click at [421, 380] on input "1,000+" at bounding box center [421, 378] width 8 height 8
checkbox input "true"
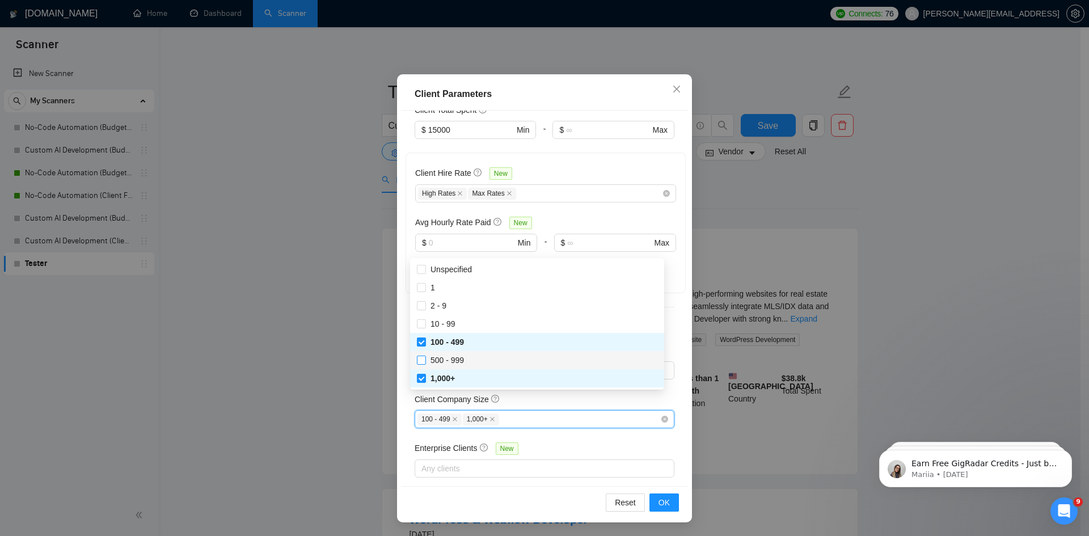
click at [424, 362] on input "500 - 999" at bounding box center [421, 360] width 8 height 8
checkbox input "true"
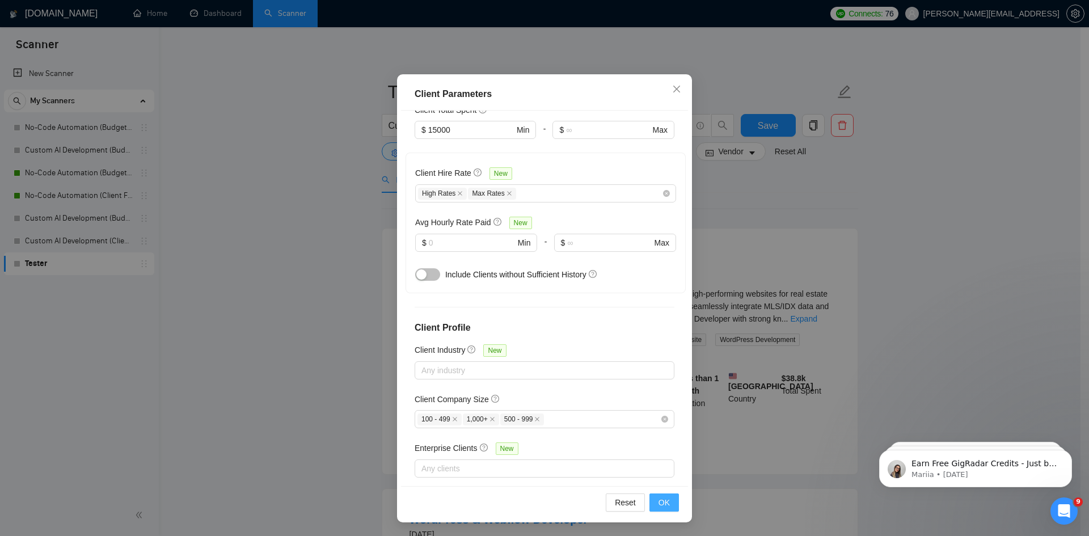
click at [659, 505] on span "OK" at bounding box center [663, 502] width 11 height 12
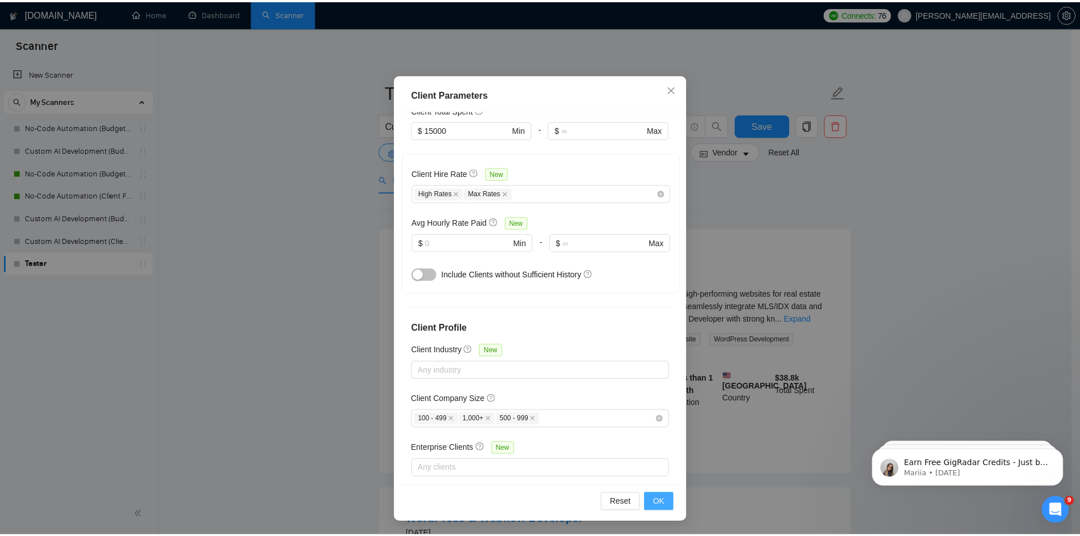
scroll to position [0, 0]
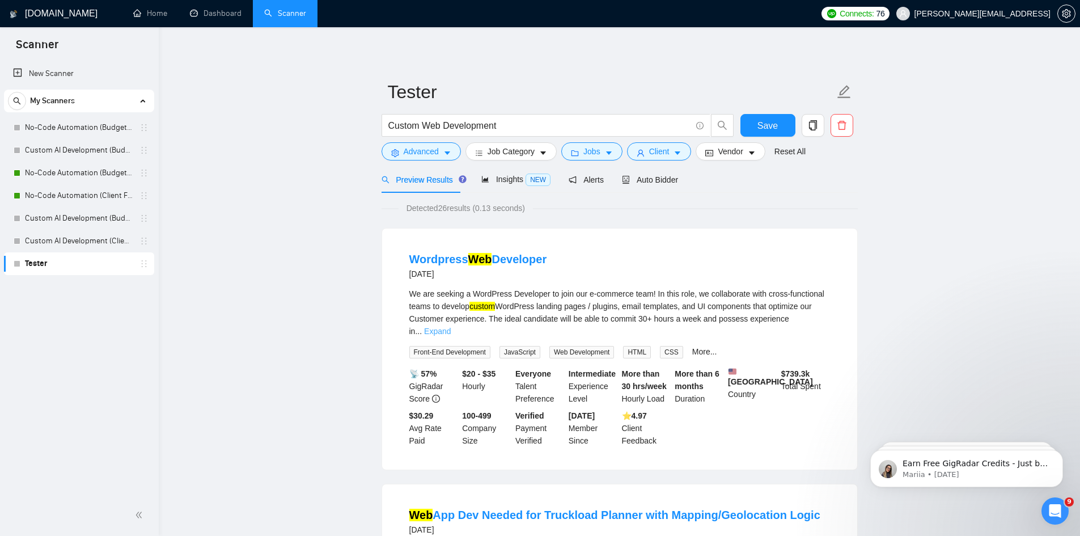
click at [451, 327] on link "Expand" at bounding box center [437, 331] width 27 height 9
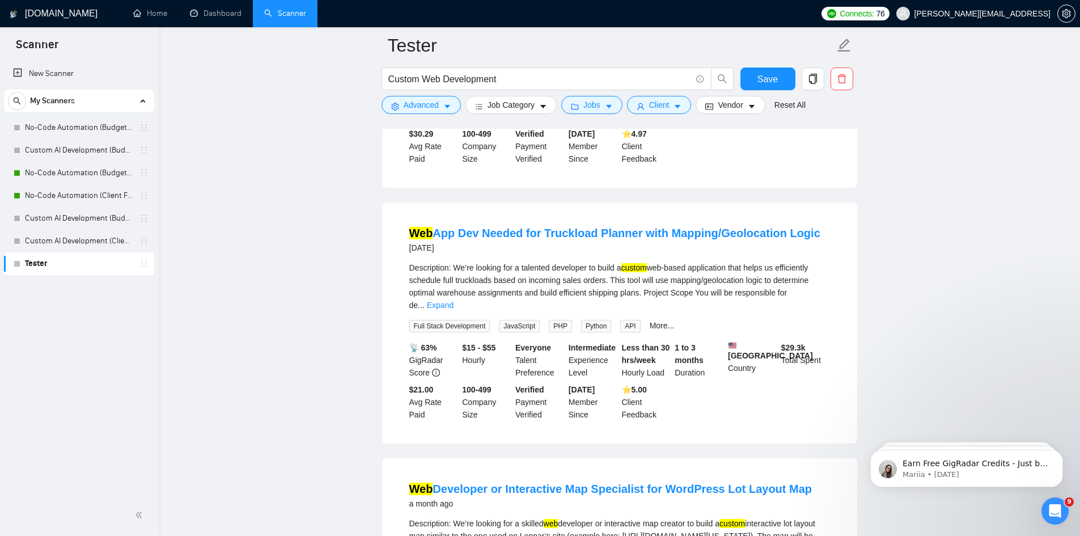
scroll to position [397, 0]
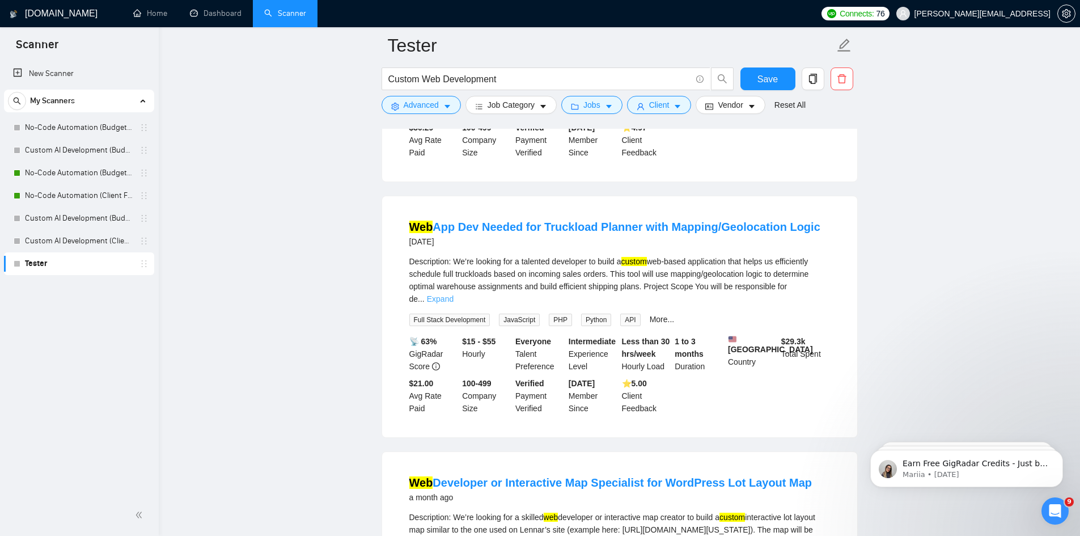
click at [454, 294] on link "Expand" at bounding box center [440, 298] width 27 height 9
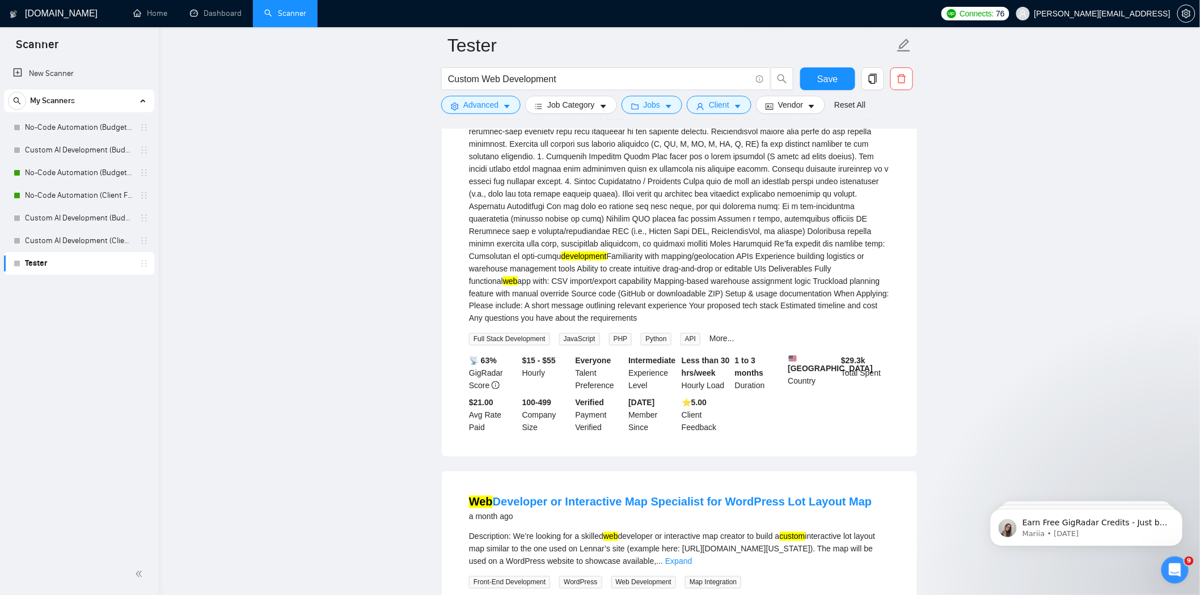
scroll to position [845, 0]
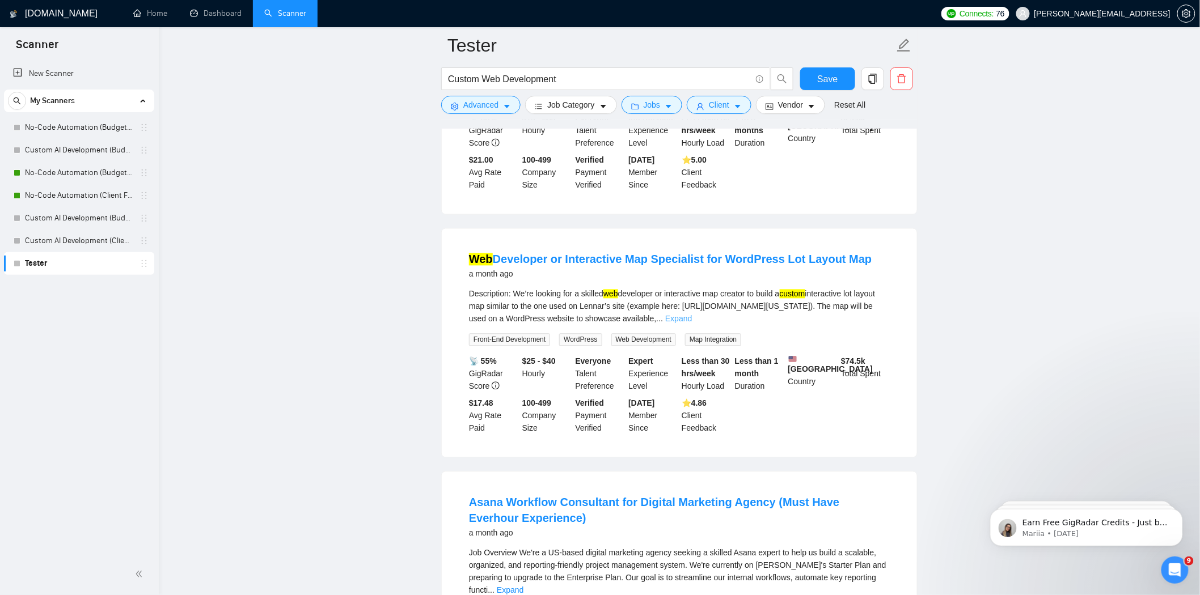
click at [692, 324] on link "Expand" at bounding box center [678, 319] width 27 height 9
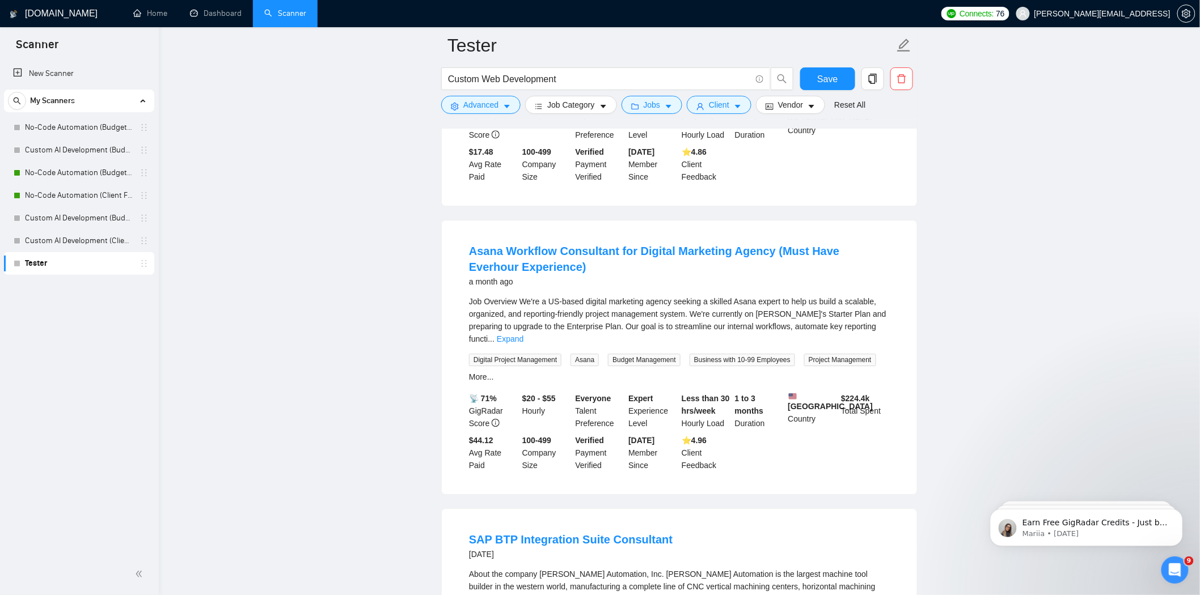
scroll to position [1160, 0]
click at [523, 343] on link "Expand" at bounding box center [510, 338] width 27 height 9
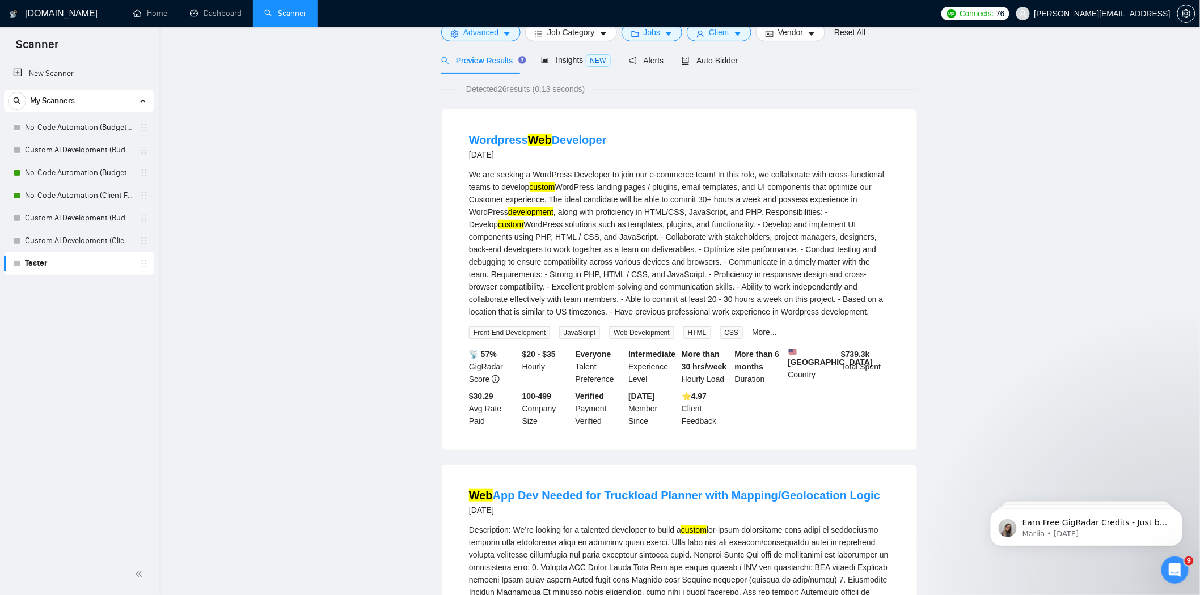
scroll to position [0, 0]
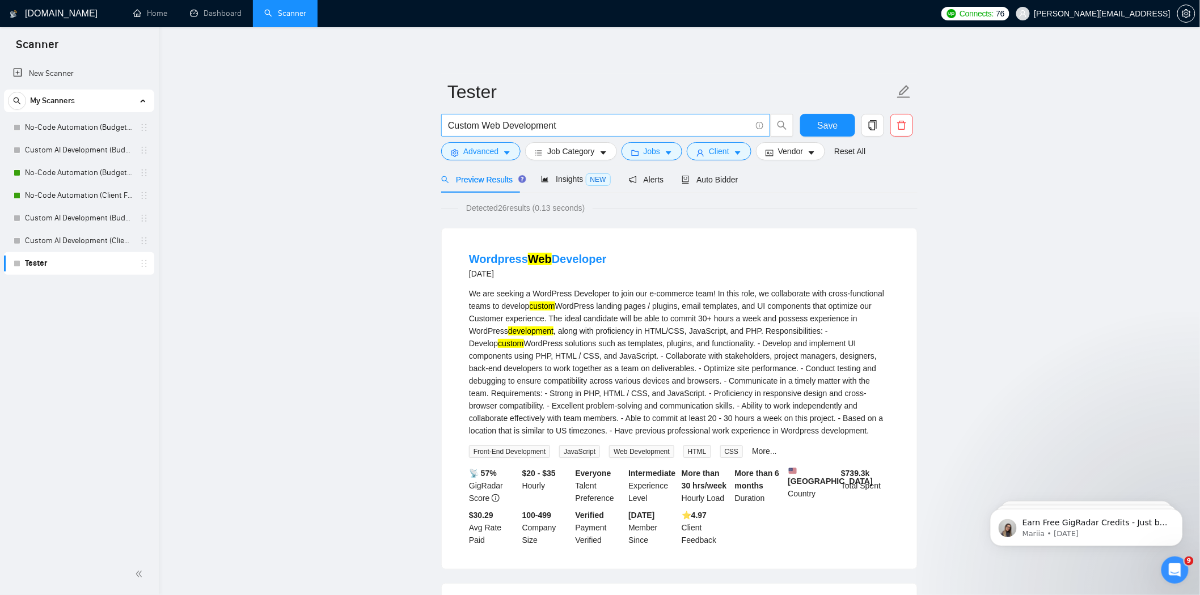
click at [494, 124] on input "Custom Web Development" at bounding box center [599, 126] width 303 height 14
click at [597, 121] on input "Custom Web Development" at bounding box center [599, 126] width 303 height 14
type input "Custom Web Development"
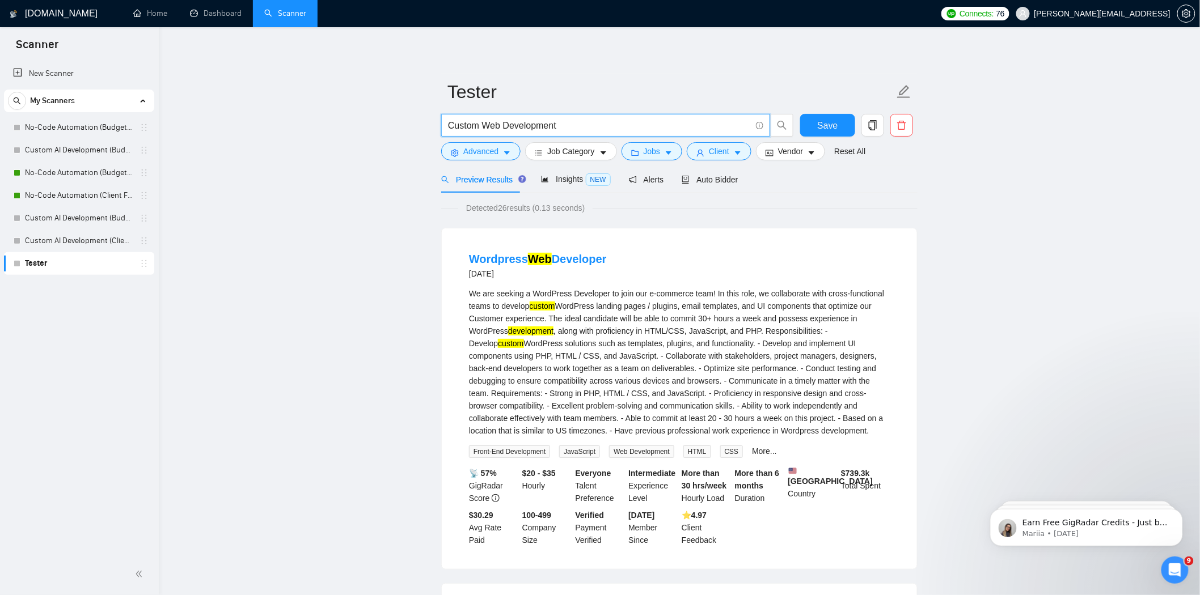
drag, startPoint x: 473, startPoint y: 116, endPoint x: 366, endPoint y: 116, distance: 107.2
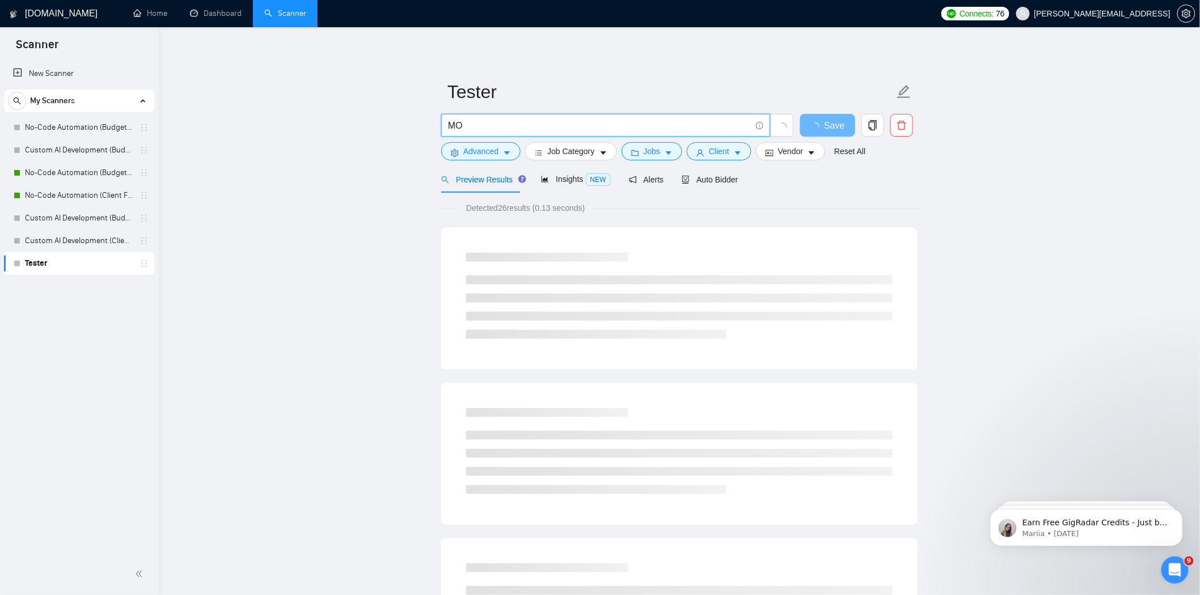
type input "M"
click at [510, 119] on input "text" at bounding box center [599, 126] width 303 height 14
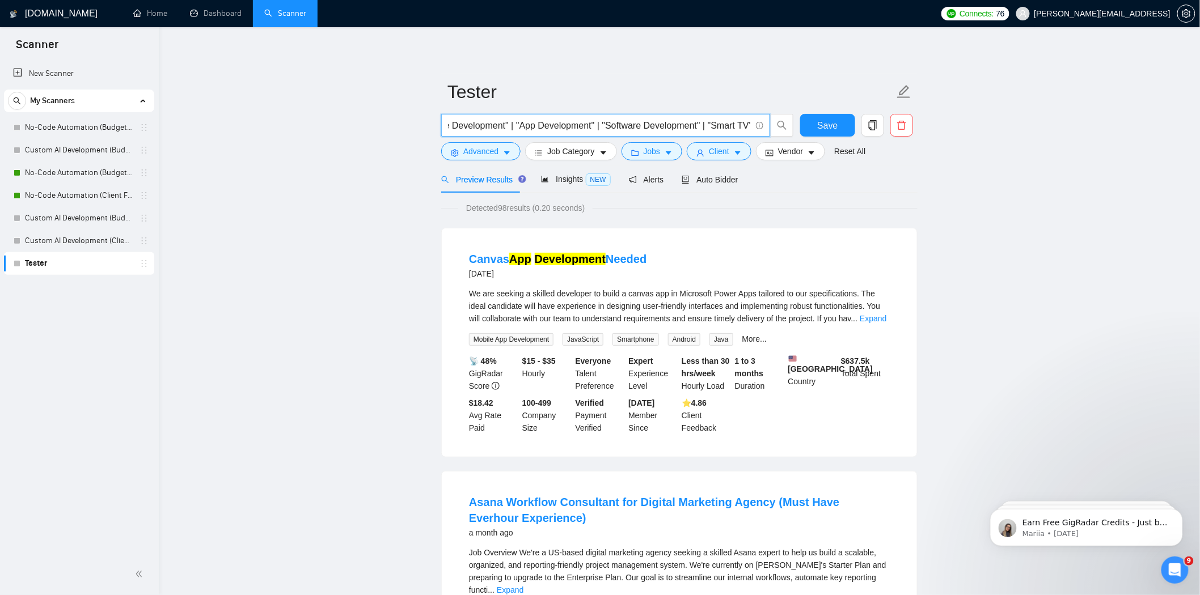
scroll to position [0, 120]
type input ""Web Development" | "Mobile Development" | "App Development" | "Software Develo…"
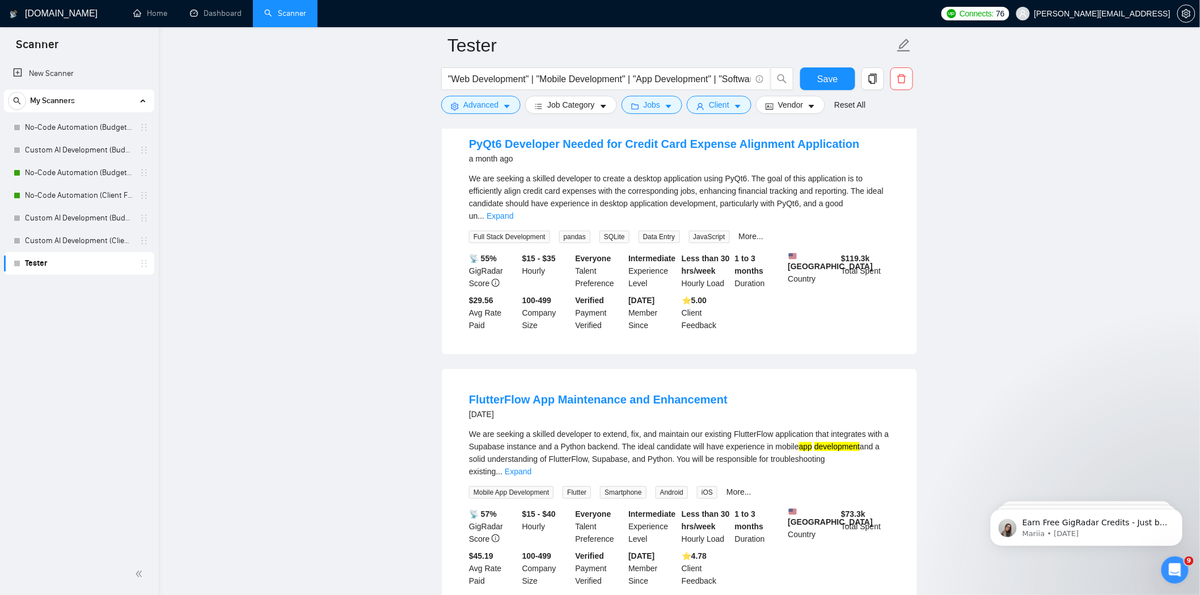
scroll to position [1701, 0]
